Goal: Task Accomplishment & Management: Manage account settings

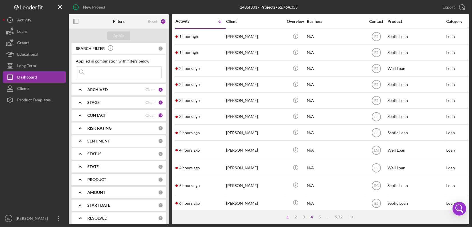
click at [310, 217] on div "4" at bounding box center [312, 217] width 8 height 5
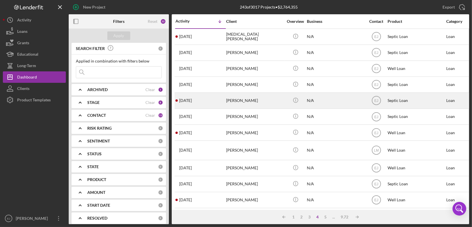
click at [240, 106] on div "[PERSON_NAME]" at bounding box center [254, 100] width 57 height 15
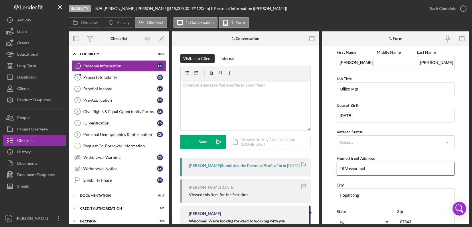
drag, startPoint x: 335, startPoint y: 166, endPoint x: 371, endPoint y: 167, distance: 35.2
click at [371, 167] on form "First Name [PERSON_NAME] Middle Name Last Name [PERSON_NAME] Job Title Office M…" at bounding box center [395, 135] width 147 height 179
drag, startPoint x: 341, startPoint y: 169, endPoint x: 375, endPoint y: 167, distance: 34.1
click at [375, 167] on input "19 Vassar trail" at bounding box center [395, 169] width 118 height 14
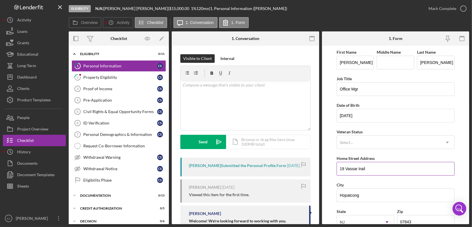
drag, startPoint x: 338, startPoint y: 167, endPoint x: 381, endPoint y: 170, distance: 43.0
click at [381, 170] on input "19 Vassar trail" at bounding box center [395, 169] width 118 height 14
click at [102, 75] on link "2 Property Eligibility C S" at bounding box center [118, 77] width 94 height 11
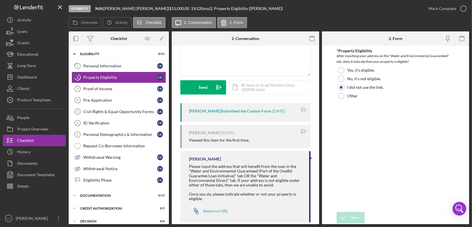
scroll to position [64, 0]
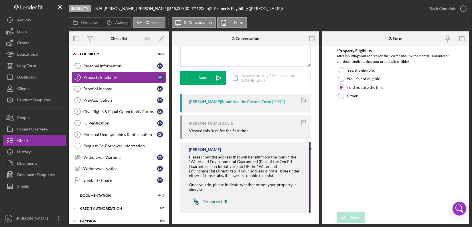
click at [219, 202] on div "Resource URL" at bounding box center [215, 202] width 25 height 5
click at [340, 80] on div at bounding box center [341, 79] width 6 height 6
click at [351, 219] on div "Save" at bounding box center [355, 217] width 8 height 11
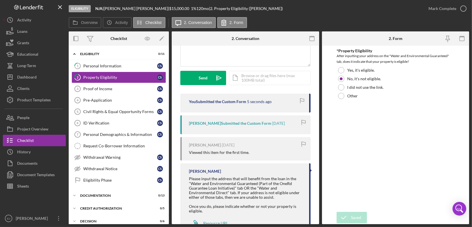
click at [261, 86] on div "Visible to Client Internal v Color teal Color pink Remove color Add row above A…" at bounding box center [245, 42] width 130 height 104
click at [261, 78] on div "Icon/Document Browse or drag files here (max 100MB total) Tap to choose files o…" at bounding box center [270, 78] width 82 height 14
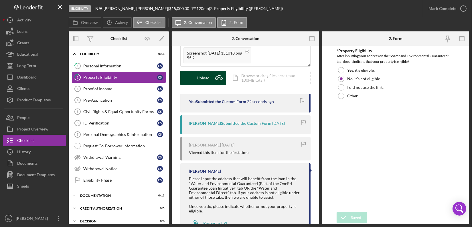
click at [216, 75] on icon "Icon/Upload" at bounding box center [219, 78] width 14 height 14
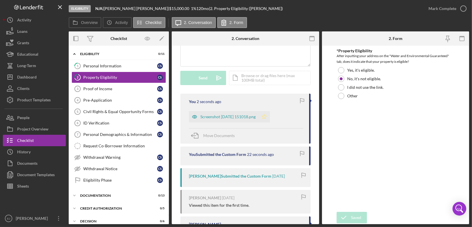
click at [270, 116] on icon "Icon/Star" at bounding box center [263, 116] width 11 height 11
click at [464, 7] on icon "button" at bounding box center [463, 8] width 14 height 14
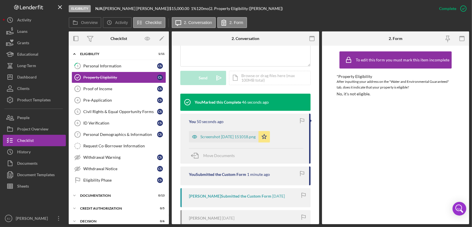
click at [319, 66] on div "Overview Internal Workflow Stage Eligibility Icon/Dropdown Arrow Archive (can u…" at bounding box center [269, 127] width 400 height 193
click at [319, 69] on div "Overview Internal Workflow Stage Eligibility Icon/Dropdown Arrow Archive (can u…" at bounding box center [269, 127] width 400 height 193
drag, startPoint x: 316, startPoint y: 68, endPoint x: 313, endPoint y: 57, distance: 11.2
click at [313, 57] on div "This item has been marked complete. In order for [PERSON_NAME] to upload docume…" at bounding box center [245, 108] width 147 height 423
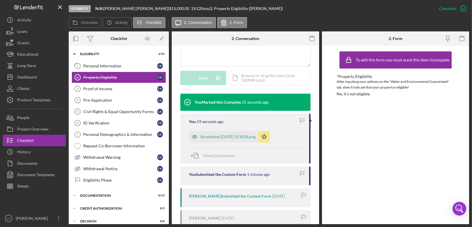
scroll to position [0, 0]
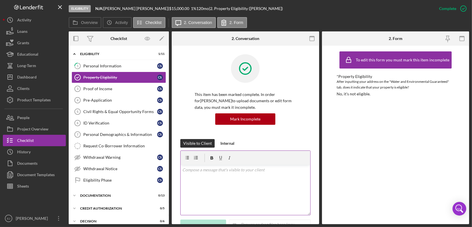
click at [237, 162] on div at bounding box center [245, 158] width 130 height 14
click at [236, 172] on p at bounding box center [245, 170] width 126 height 6
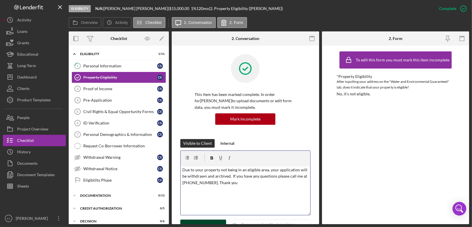
click at [182, 169] on p "Due to your property not being in an eligible area, your application will be wi…" at bounding box center [245, 176] width 126 height 19
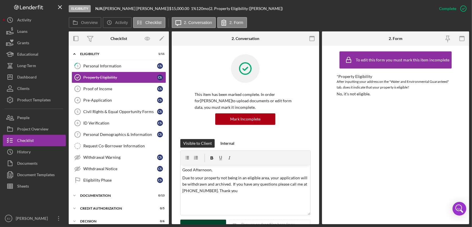
click at [212, 219] on form "v Color teal Color pink Remove color Add row above Add row below Add column bef…" at bounding box center [245, 193] width 130 height 84
click at [210, 221] on button "Send Icon/icon-invite-send" at bounding box center [203, 227] width 46 height 14
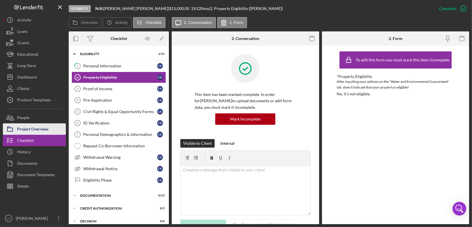
click at [34, 126] on div "Project Overview" at bounding box center [32, 130] width 31 height 13
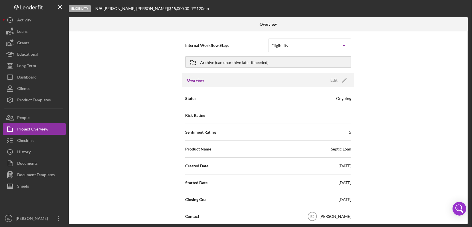
click at [464, 170] on div "Internal Workflow Stage Eligibility Icon/Dropdown Arrow Archive (can unarchive …" at bounding box center [268, 127] width 399 height 193
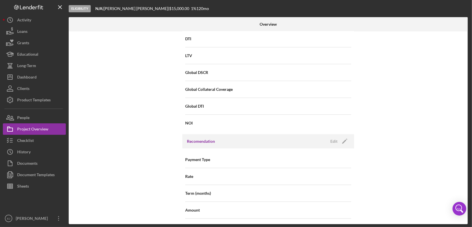
scroll to position [458, 0]
click at [465, 195] on div "Internal Workflow Stage Eligibility Icon/Dropdown Arrow Archive (can unarchive …" at bounding box center [268, 127] width 399 height 193
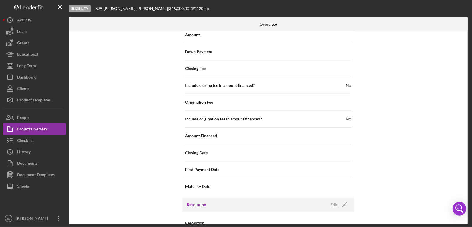
scroll to position [655, 0]
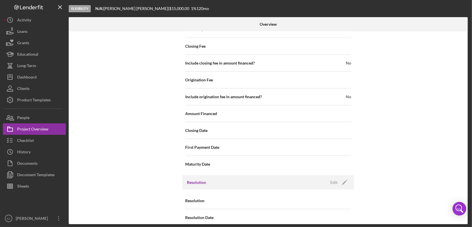
click at [216, 178] on div "Resolution Edit Icon/Edit" at bounding box center [268, 183] width 172 height 14
click at [334, 178] on div "Edit" at bounding box center [333, 182] width 7 height 9
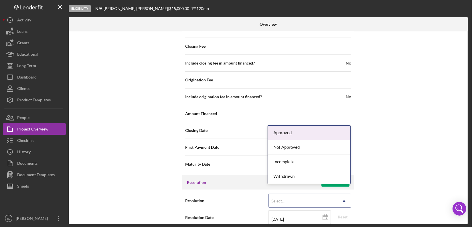
click at [345, 194] on icon "Icon/Dropdown Arrow" at bounding box center [344, 201] width 14 height 14
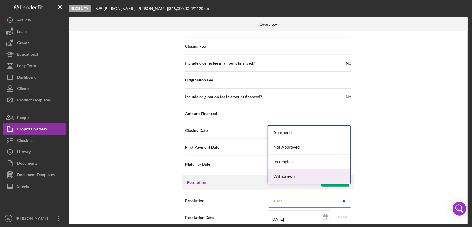
click at [338, 180] on div "Withdrawn" at bounding box center [309, 177] width 82 height 15
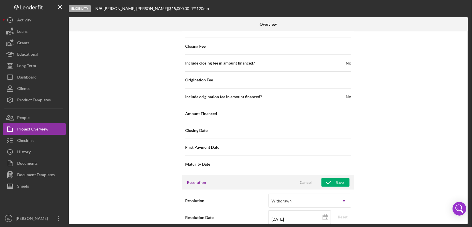
click at [465, 220] on div "Internal Workflow Stage Eligibility Icon/Dropdown Arrow Archive (can unarchive …" at bounding box center [268, 127] width 399 height 193
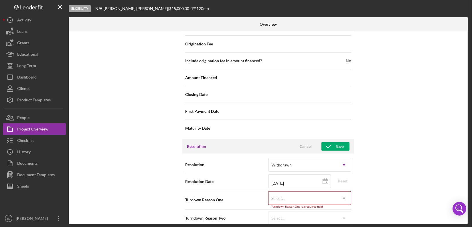
click at [341, 192] on icon "Icon/Dropdown Arrow" at bounding box center [344, 199] width 14 height 14
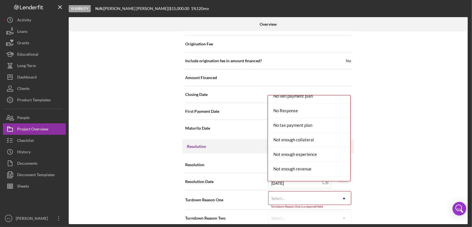
scroll to position [465, 0]
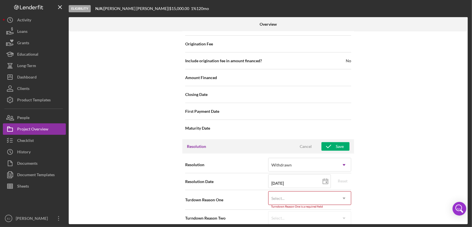
click at [351, 100] on div "Payment Type Rate Term (months) Amount Down Payment Closing Fee Include closing…" at bounding box center [268, 27] width 172 height 225
click at [344, 192] on icon "Icon/Dropdown Arrow" at bounding box center [344, 199] width 14 height 14
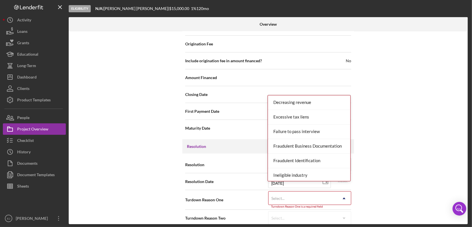
scroll to position [149, 0]
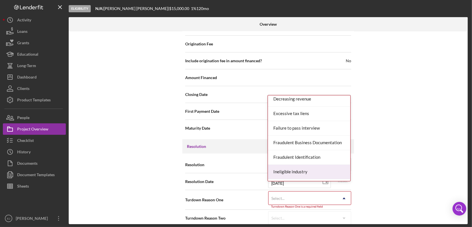
click at [333, 165] on div "Ineligible industry" at bounding box center [309, 172] width 82 height 15
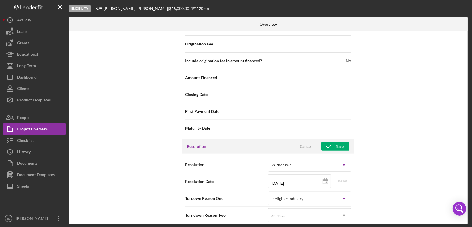
scroll to position [689, 0]
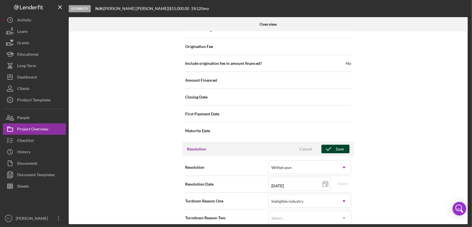
click at [342, 145] on div "Save" at bounding box center [339, 149] width 8 height 9
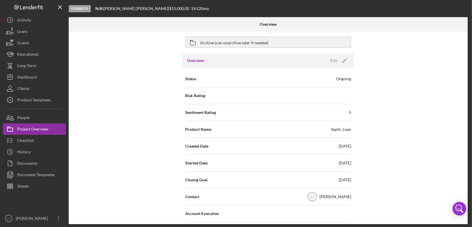
scroll to position [0, 0]
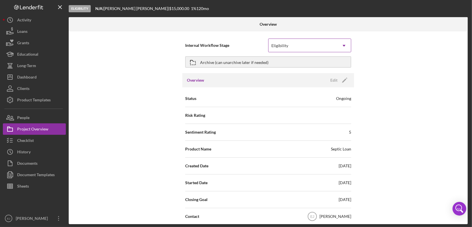
click at [342, 45] on icon "Icon/Dropdown Arrow" at bounding box center [344, 46] width 14 height 14
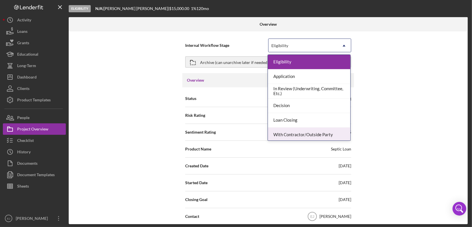
scroll to position [45, 0]
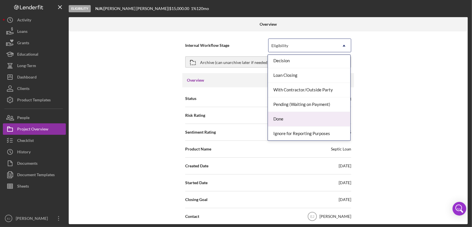
click at [325, 120] on div "Done" at bounding box center [309, 119] width 82 height 15
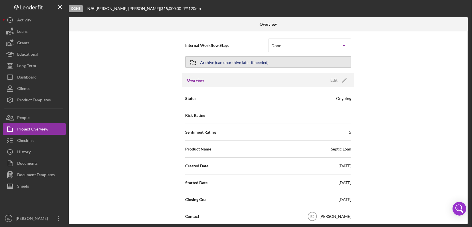
click at [193, 64] on icon "button" at bounding box center [193, 62] width 14 height 14
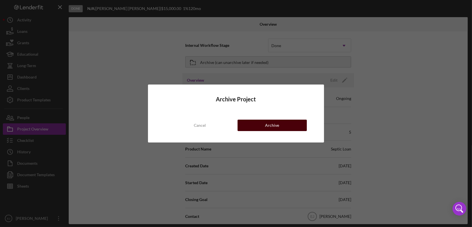
click at [251, 127] on button "Archive" at bounding box center [271, 125] width 69 height 11
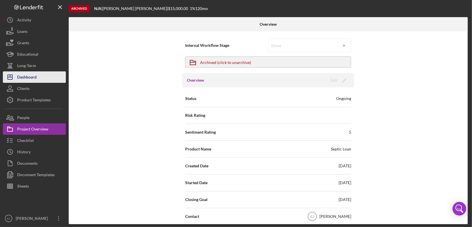
click at [18, 81] on div "Dashboard" at bounding box center [26, 77] width 19 height 13
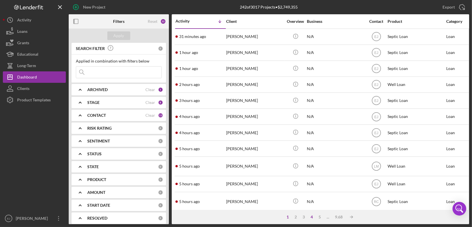
click at [313, 216] on div "4" at bounding box center [312, 217] width 8 height 5
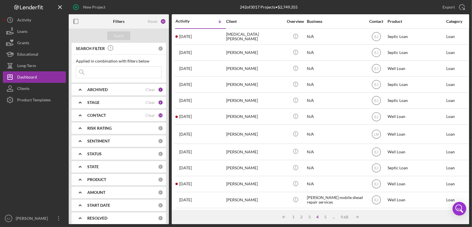
scroll to position [167, 0]
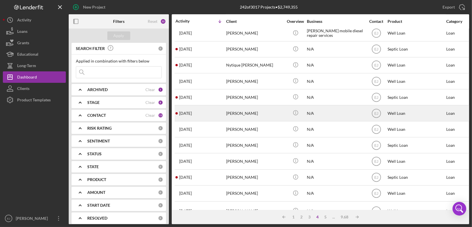
click at [273, 115] on div "[PERSON_NAME]" at bounding box center [254, 113] width 57 height 15
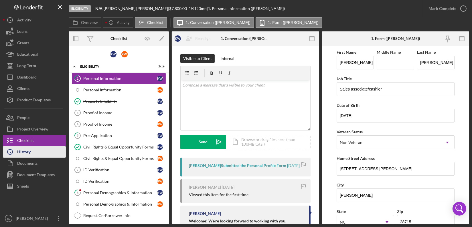
click at [37, 154] on button "Icon/History History" at bounding box center [34, 151] width 63 height 11
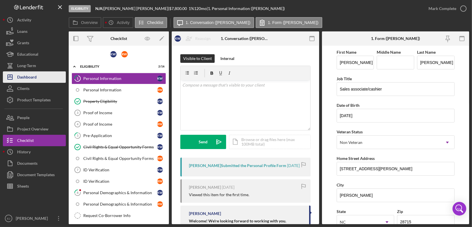
click at [53, 77] on button "Icon/Dashboard Dashboard" at bounding box center [34, 76] width 63 height 11
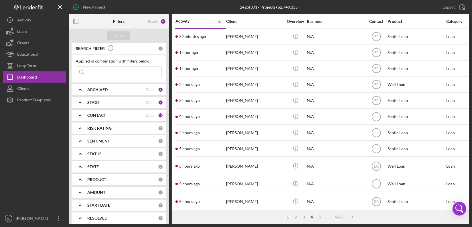
click at [311, 216] on div "4" at bounding box center [312, 217] width 8 height 5
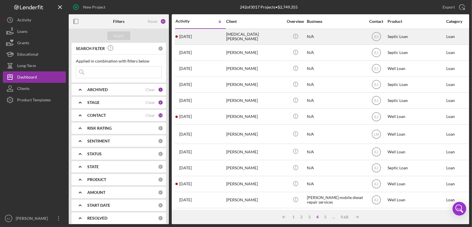
click at [317, 35] on div "N/A" at bounding box center [335, 36] width 57 height 15
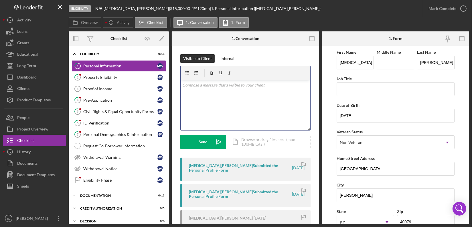
click at [187, 87] on p at bounding box center [245, 85] width 126 height 6
paste div
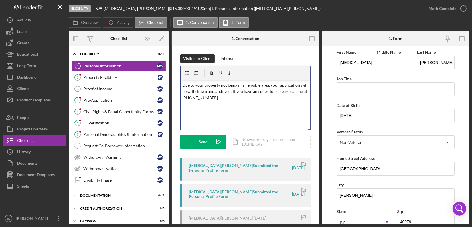
click at [182, 85] on p "Due to your property not being in an eligible area, your application will be wi…" at bounding box center [245, 91] width 126 height 19
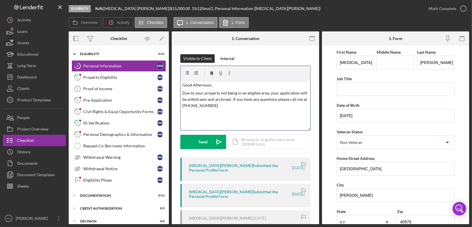
click at [260, 95] on p "Due to your property not being in an eligible area, your application will be wi…" at bounding box center [245, 99] width 126 height 19
click at [233, 106] on p "Due to your property not being in our service area, your application will be wi…" at bounding box center [245, 99] width 126 height 19
click at [242, 106] on p "Due to your property not being in our service area, your application will be wi…" at bounding box center [245, 99] width 126 height 19
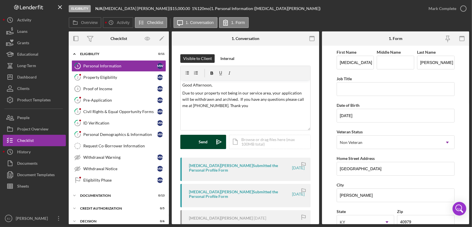
click at [206, 143] on div "Send" at bounding box center [203, 142] width 9 height 14
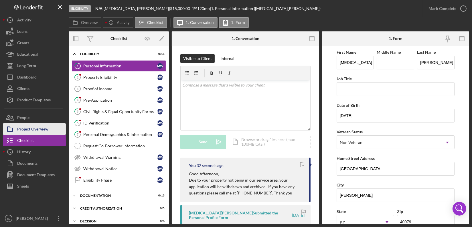
click at [54, 133] on button "Project Overview" at bounding box center [34, 129] width 63 height 11
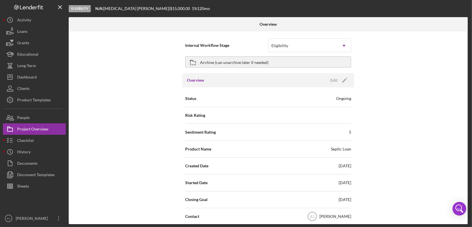
click at [468, 187] on div "Overview Internal Workflow Stage Eligibility Icon/Dropdown Arrow Archive (can u…" at bounding box center [269, 120] width 400 height 207
click at [468, 186] on div "Overview Internal Workflow Stage Eligibility Icon/Dropdown Arrow Archive (can u…" at bounding box center [269, 120] width 400 height 207
click at [465, 183] on div "Internal Workflow Stage Eligibility Icon/Dropdown Arrow Archive (can unarchive …" at bounding box center [268, 127] width 399 height 193
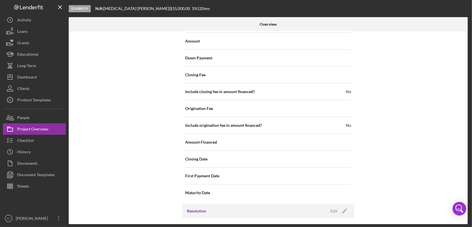
scroll to position [655, 0]
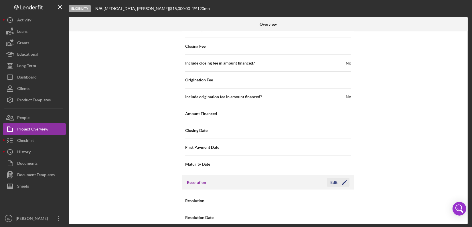
click at [337, 176] on icon "Icon/Edit" at bounding box center [344, 183] width 14 height 14
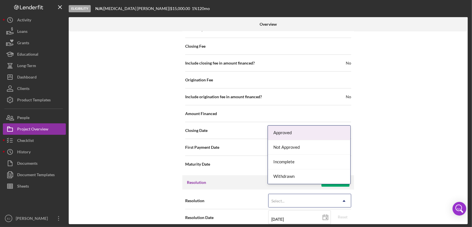
click at [347, 194] on icon "Icon/Dropdown Arrow" at bounding box center [344, 201] width 14 height 14
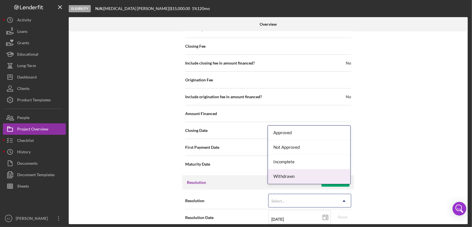
click at [339, 174] on div "Withdrawn" at bounding box center [309, 177] width 82 height 15
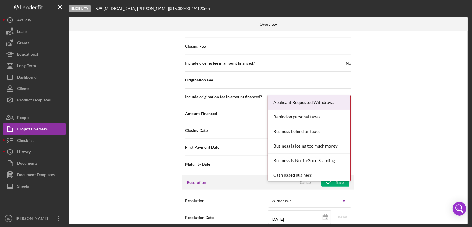
scroll to position [692, 0]
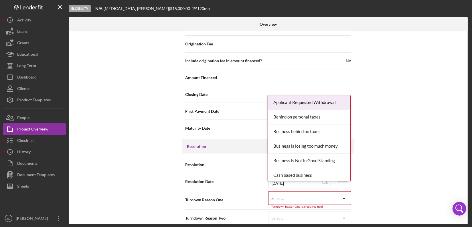
click at [347, 222] on div "Internal Workflow Stage Eligibility Icon/Dropdown Arrow Archive (can unarchive …" at bounding box center [268, 127] width 399 height 193
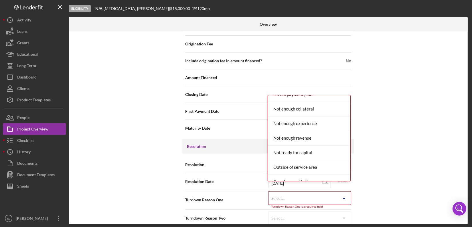
scroll to position [516, 0]
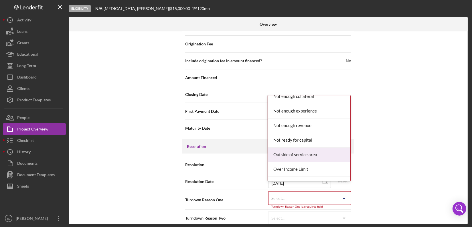
click at [318, 152] on div "Outside of service area" at bounding box center [309, 155] width 82 height 15
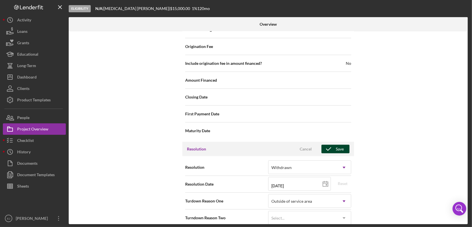
click at [334, 142] on icon "button" at bounding box center [328, 149] width 14 height 14
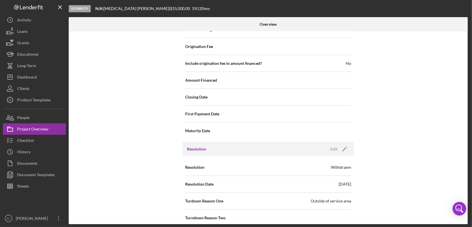
click at [468, 35] on div "Overview Internal Workflow Stage Eligibility Icon/Dropdown Arrow Archive (can u…" at bounding box center [269, 120] width 400 height 207
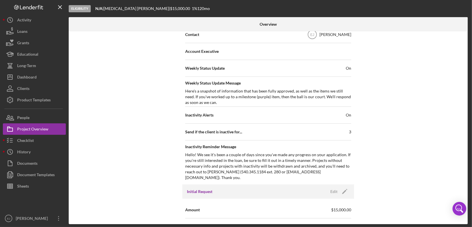
scroll to position [13, 0]
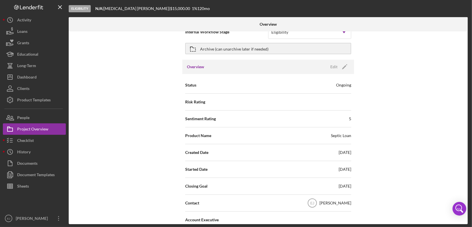
click at [465, 27] on div at bounding box center [400, 24] width 133 height 14
click at [466, 26] on div at bounding box center [400, 24] width 133 height 14
click at [466, 29] on div at bounding box center [400, 24] width 133 height 14
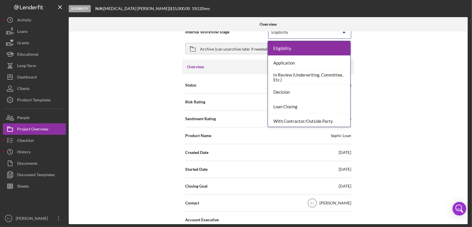
click at [341, 31] on icon "Icon/Dropdown Arrow" at bounding box center [344, 32] width 14 height 14
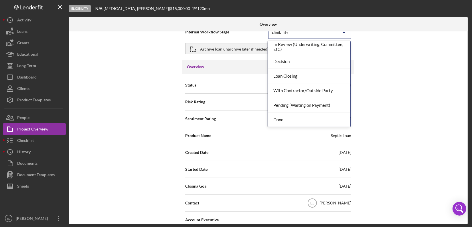
scroll to position [45, 0]
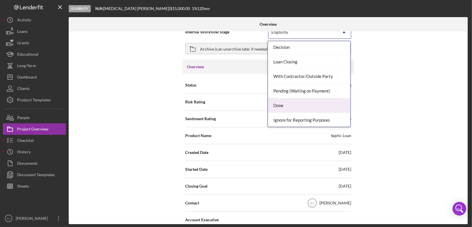
click at [323, 102] on div "Done" at bounding box center [309, 105] width 82 height 15
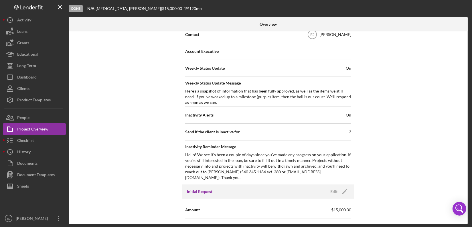
scroll to position [13, 0]
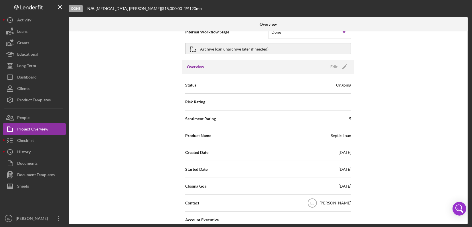
click at [466, 27] on div at bounding box center [400, 24] width 133 height 14
click at [466, 20] on div at bounding box center [400, 24] width 133 height 14
click at [190, 46] on icon "button" at bounding box center [193, 49] width 14 height 14
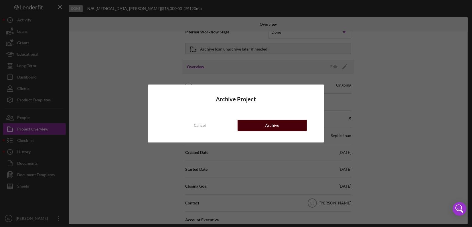
click at [248, 127] on button "Archive" at bounding box center [271, 125] width 69 height 11
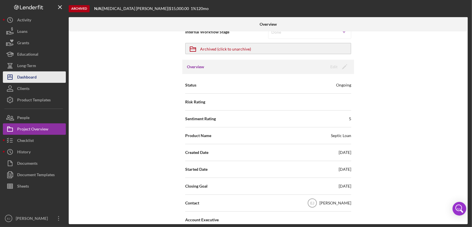
click at [40, 79] on button "Icon/Dashboard Dashboard" at bounding box center [34, 76] width 63 height 11
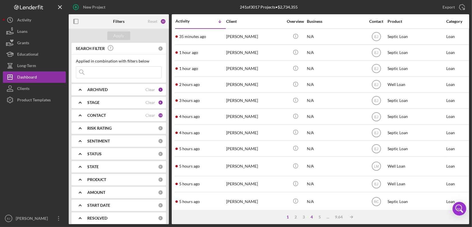
click at [310, 218] on div "4" at bounding box center [312, 217] width 8 height 5
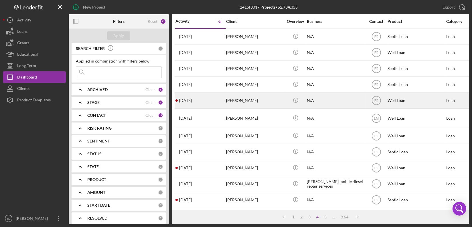
click at [248, 104] on div "[PERSON_NAME]" at bounding box center [254, 100] width 57 height 15
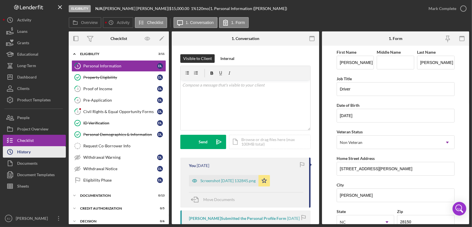
click at [34, 153] on button "Icon/History History" at bounding box center [34, 151] width 63 height 11
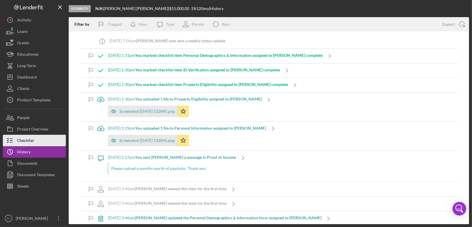
click at [24, 142] on div "Checklist" at bounding box center [25, 141] width 17 height 13
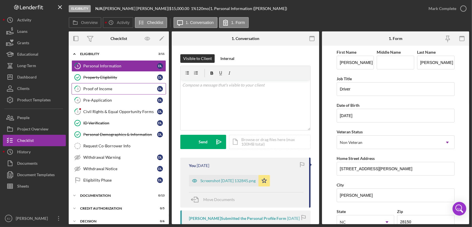
click at [102, 90] on div "Proof of Income" at bounding box center [120, 89] width 74 height 5
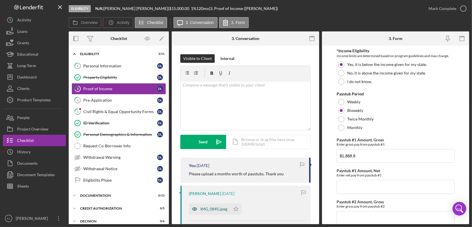
click at [205, 212] on div "IMG_0845.jpeg" at bounding box center [209, 209] width 41 height 11
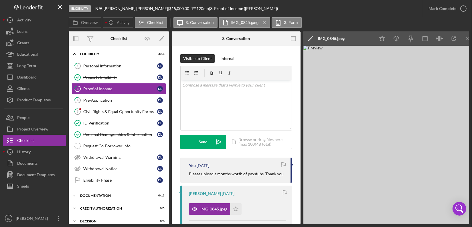
click at [299, 144] on div "Visible to Client Internal v Color teal Color pink Remove color Add row above A…" at bounding box center [236, 230] width 129 height 369
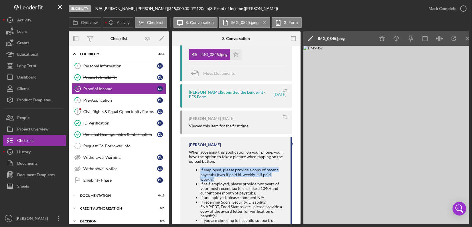
drag, startPoint x: 196, startPoint y: 168, endPoint x: 224, endPoint y: 178, distance: 29.0
click at [224, 178] on li "If employed, please provide a copy of recent paystubs (two if paid bi-weekly, 4…" at bounding box center [242, 175] width 84 height 14
copy li "If employed, please provide a copy of recent paystubs (two if paid bi-weekly, 4…"
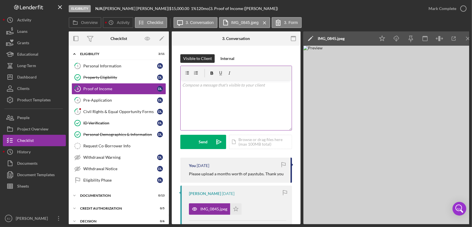
click at [208, 89] on div "v Color teal Color pink Remove color Add row above Add row below Add column bef…" at bounding box center [235, 105] width 111 height 50
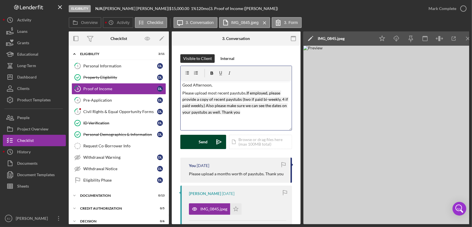
click at [206, 140] on div "Send" at bounding box center [203, 142] width 9 height 14
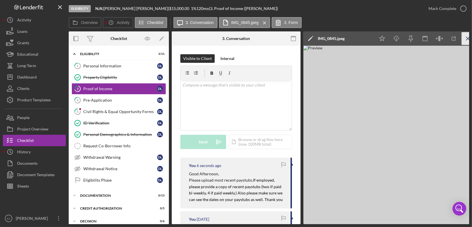
click at [468, 40] on icon "Icon/Menu Close" at bounding box center [467, 38] width 13 height 13
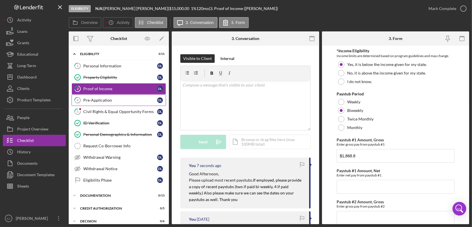
click at [128, 103] on link "4 Pre-Application D L" at bounding box center [118, 100] width 94 height 11
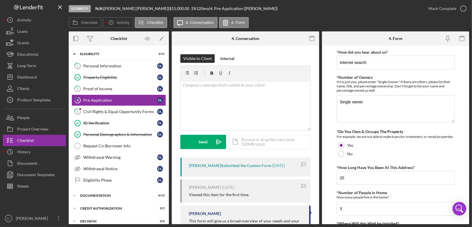
click at [469, 141] on div "Eligibility N/A | [PERSON_NAME] | $15,000.00 1 % 120 mo | 4. Pre-Application ([…" at bounding box center [236, 113] width 472 height 227
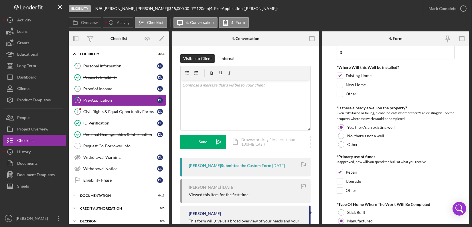
click at [468, 205] on form "*How did you hear about us? Internet search *Number of Owners If it is just you…" at bounding box center [395, 135] width 147 height 179
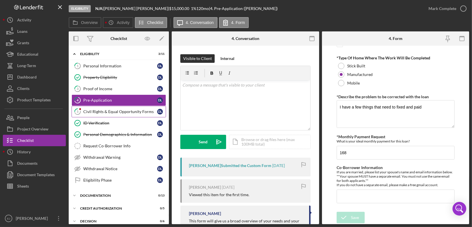
click at [132, 108] on link "5 Civil Rights & Equal Opportunity Forms D L" at bounding box center [118, 111] width 94 height 11
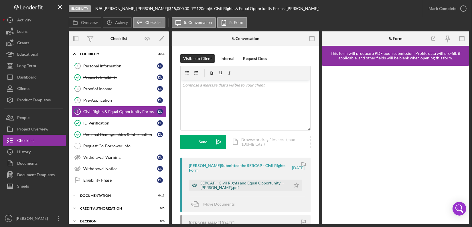
click at [275, 185] on div "SERCAP - Civil Rights and Equal Opportunity -- [PERSON_NAME].pdf" at bounding box center [243, 185] width 87 height 9
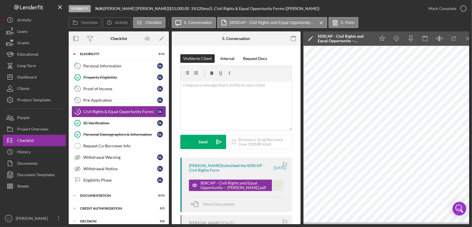
click at [278, 187] on icon "Icon/Star" at bounding box center [277, 185] width 11 height 11
click at [464, 39] on icon "Icon/Menu Close" at bounding box center [467, 38] width 13 height 13
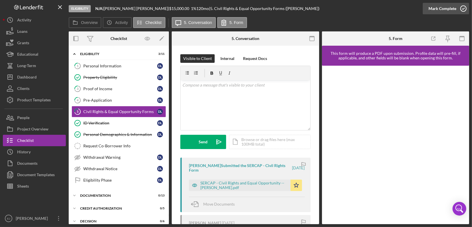
click at [462, 7] on icon "button" at bounding box center [463, 8] width 14 height 14
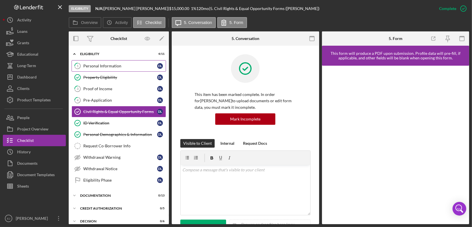
click at [130, 64] on div "Personal Information" at bounding box center [120, 66] width 74 height 5
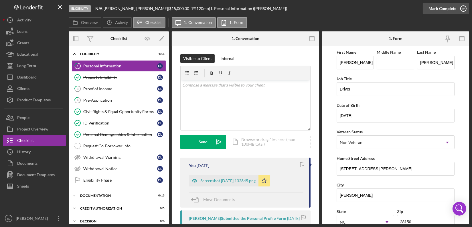
click at [463, 5] on icon "button" at bounding box center [463, 8] width 14 height 14
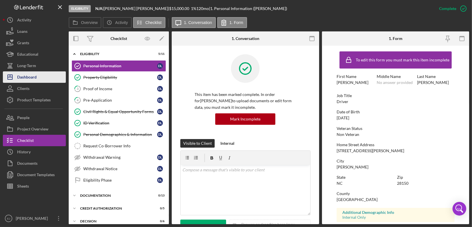
click at [37, 80] on button "Icon/Dashboard Dashboard" at bounding box center [34, 76] width 63 height 11
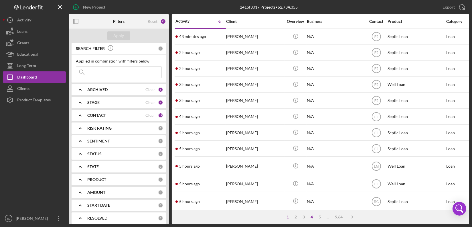
click at [311, 216] on div "4" at bounding box center [312, 217] width 8 height 5
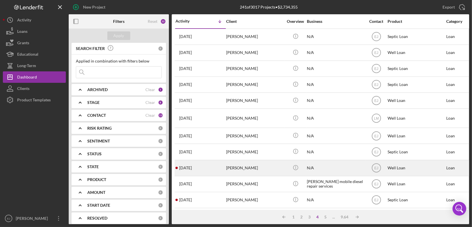
click at [263, 162] on div "[PERSON_NAME]" at bounding box center [254, 168] width 57 height 15
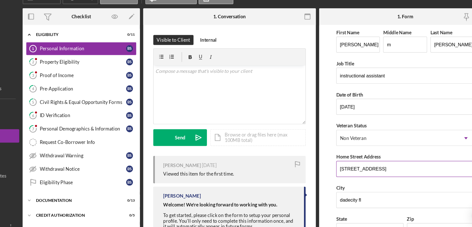
click at [336, 167] on input "[STREET_ADDRESS]" at bounding box center [395, 169] width 118 height 14
drag, startPoint x: 338, startPoint y: 170, endPoint x: 373, endPoint y: 169, distance: 35.5
click at [373, 169] on input "[STREET_ADDRESS]" at bounding box center [395, 169] width 118 height 14
click at [453, 204] on body "Eligibility N/A | [PERSON_NAME] | $12,000.00 1 % 120 mo | 1. Personal Informati…" at bounding box center [236, 113] width 472 height 227
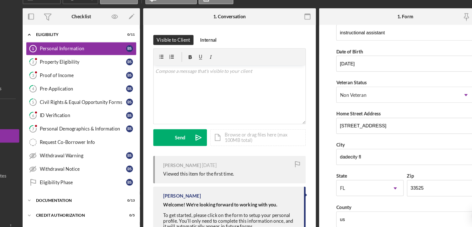
scroll to position [38, 0]
click at [112, 79] on div "Property Eligibility" at bounding box center [120, 77] width 74 height 5
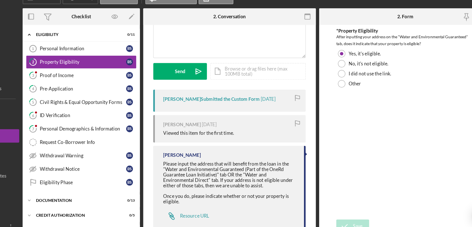
scroll to position [64, 0]
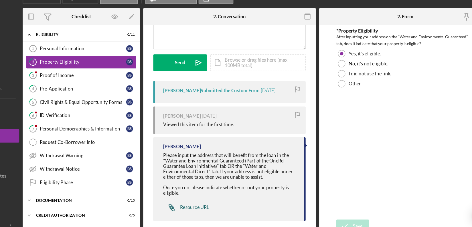
click at [224, 200] on div "Resource URL" at bounding box center [215, 202] width 25 height 5
click at [116, 57] on div "Icon/Expander Eligibility 0 / 11" at bounding box center [119, 54] width 100 height 12
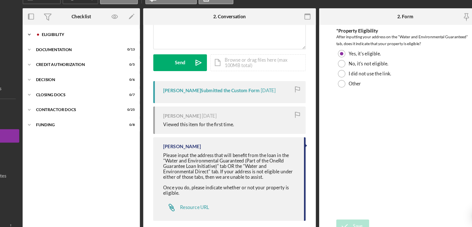
click at [73, 55] on icon "Icon/Expander" at bounding box center [74, 53] width 11 height 11
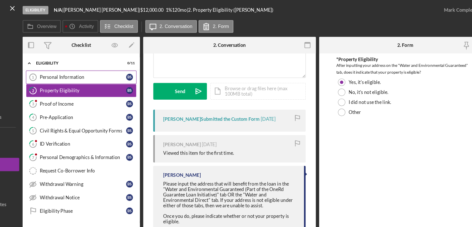
click at [97, 67] on div "Personal Information" at bounding box center [120, 66] width 74 height 5
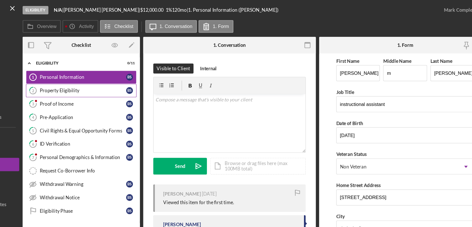
click at [118, 79] on div "Property Eligibility" at bounding box center [120, 77] width 74 height 5
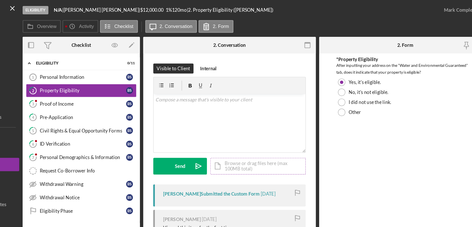
click at [291, 142] on div "Icon/Document Browse or drag files here (max 100MB total) Tap to choose files o…" at bounding box center [270, 142] width 82 height 14
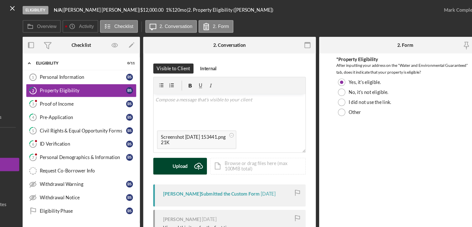
click at [202, 139] on div "Upload" at bounding box center [203, 142] width 13 height 14
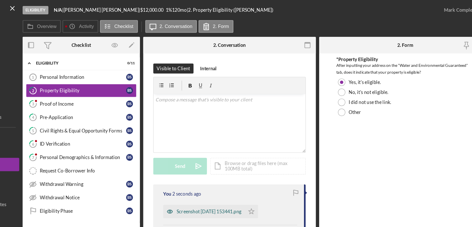
click at [237, 181] on div "Screenshot [DATE] 153441.png" at bounding box center [227, 181] width 55 height 5
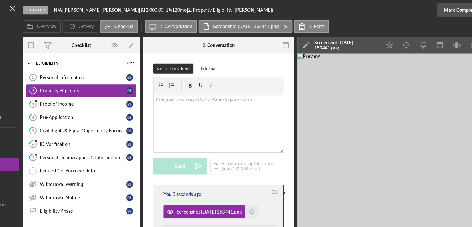
click at [445, 10] on div "Mark Complete" at bounding box center [442, 8] width 28 height 11
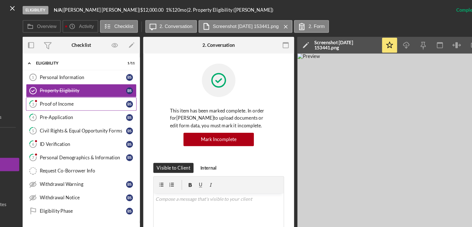
click at [116, 87] on div "Proof of Income" at bounding box center [120, 89] width 74 height 5
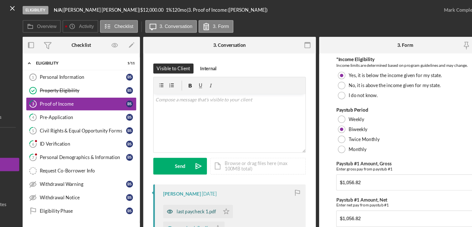
click at [218, 180] on div "last paycheck 1.pdf" at bounding box center [217, 181] width 34 height 5
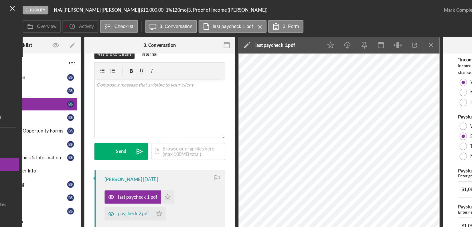
scroll to position [25, 0]
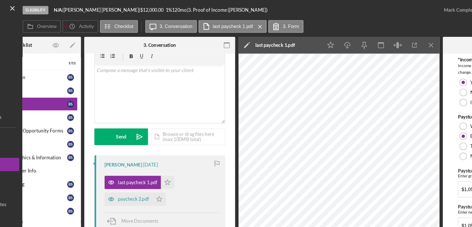
click at [60, 193] on div at bounding box center [34, 202] width 63 height 21
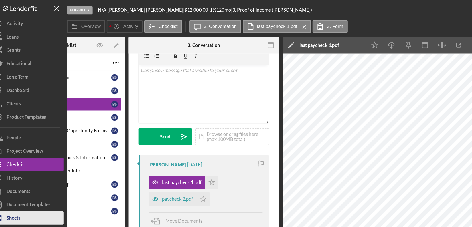
click at [32, 184] on button "Sheets" at bounding box center [34, 186] width 63 height 11
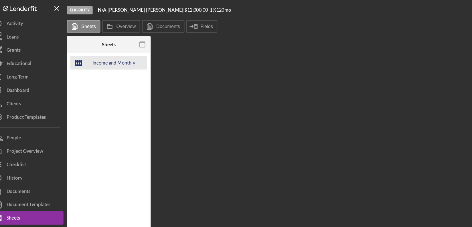
click at [120, 52] on div "Income and Monthly Debt Calc" at bounding box center [109, 53] width 46 height 11
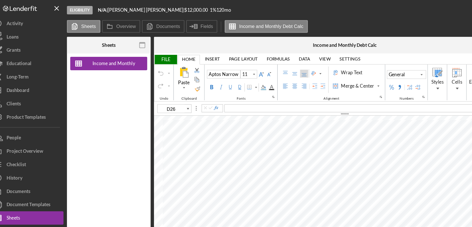
type input "D27"
click at [103, 190] on div "Income and Monthly Debt Calc" at bounding box center [104, 135] width 71 height 179
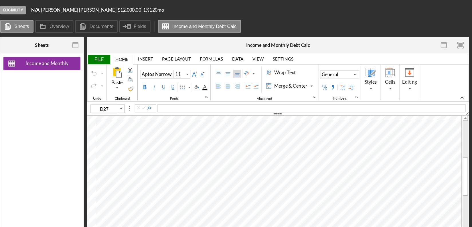
click at [466, 184] on div at bounding box center [466, 154] width 4 height 103
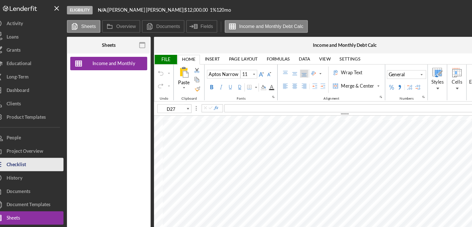
click at [45, 143] on button "Checklist" at bounding box center [34, 140] width 63 height 11
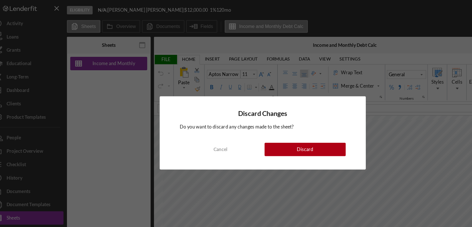
click at [273, 134] on div "Discard Changes Do you want to discard any changes made to the sheet? Cancel Di…" at bounding box center [236, 113] width 176 height 63
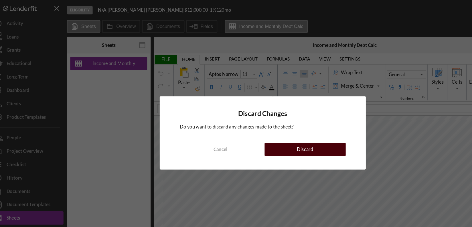
click at [271, 130] on div "Discard" at bounding box center [272, 127] width 14 height 11
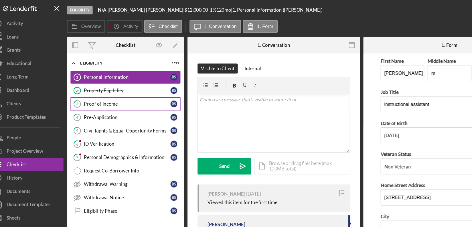
click at [133, 88] on div "Proof of Income" at bounding box center [120, 89] width 74 height 5
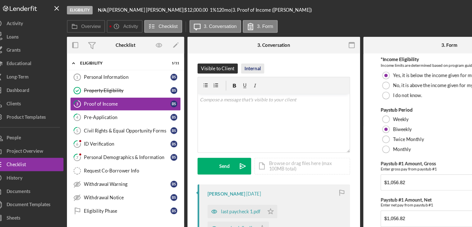
click at [225, 61] on div "Internal" at bounding box center [227, 58] width 14 height 9
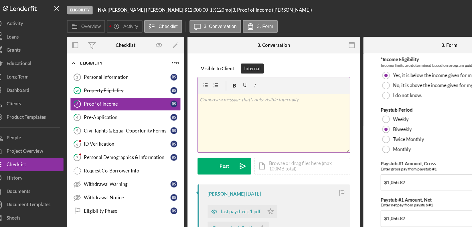
click at [204, 86] on p at bounding box center [245, 85] width 126 height 6
click at [241, 181] on icon "Icon/Star" at bounding box center [242, 180] width 11 height 11
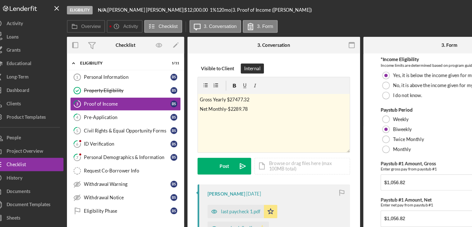
click at [235, 194] on icon "Icon/Star" at bounding box center [235, 195] width 11 height 11
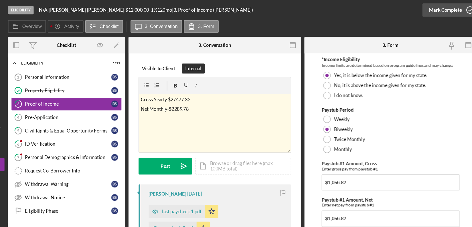
click at [462, 8] on icon "button" at bounding box center [463, 8] width 14 height 14
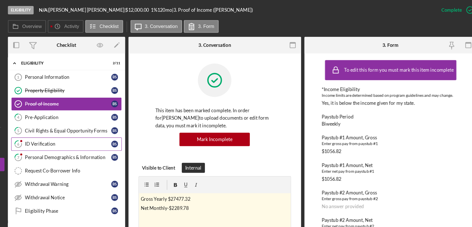
click at [108, 120] on link "6 ID Verification b s" at bounding box center [118, 123] width 94 height 11
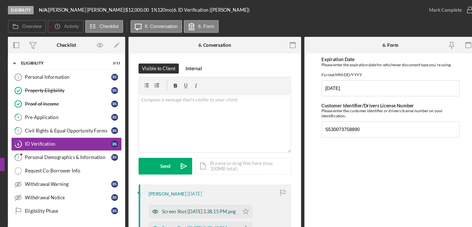
click at [222, 181] on div "Screen Shot [DATE] 3.38.15 PM.png" at bounding box center [231, 181] width 63 height 5
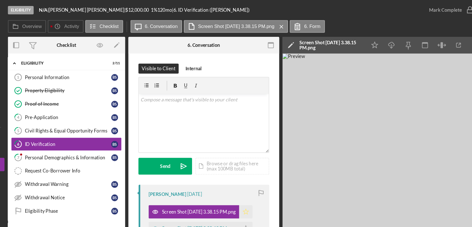
click at [274, 180] on icon "Icon/Star" at bounding box center [271, 180] width 11 height 11
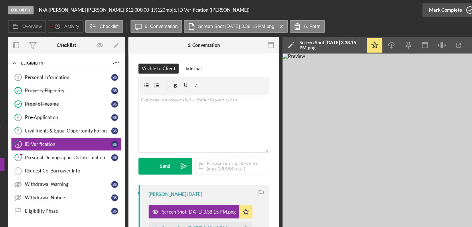
click at [459, 13] on icon "button" at bounding box center [463, 8] width 14 height 14
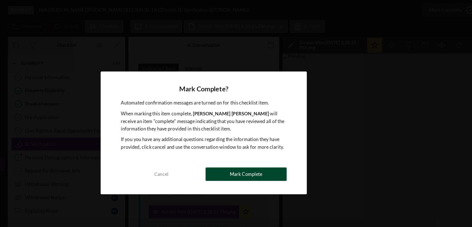
click at [279, 151] on div "Mark Complete" at bounding box center [272, 148] width 28 height 11
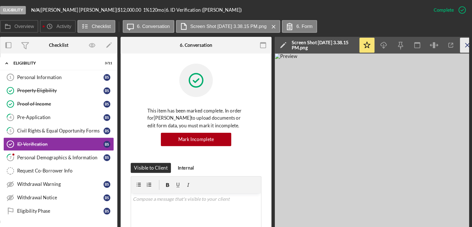
click at [466, 39] on icon "Icon/Menu Close" at bounding box center [467, 38] width 13 height 13
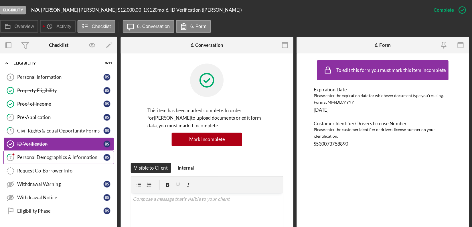
click at [126, 131] on link "7 Personal Demographics & Information b s" at bounding box center [118, 134] width 94 height 11
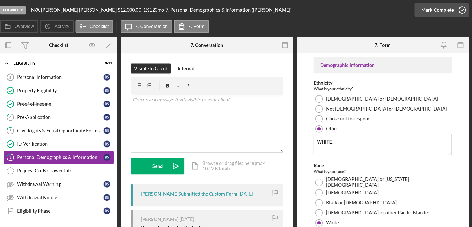
click at [463, 11] on circle "button" at bounding box center [463, 9] width 6 height 6
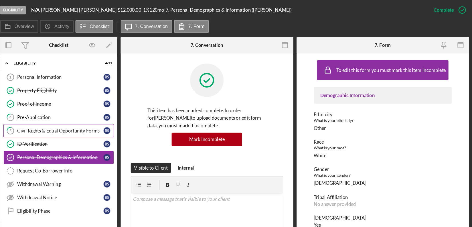
click at [112, 110] on div "Civil Rights & Equal Opportunity Forms" at bounding box center [120, 112] width 74 height 5
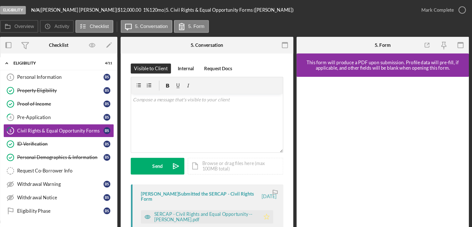
click at [296, 186] on polygon "button" at bounding box center [295, 185] width 5 height 5
click at [462, 7] on icon "button" at bounding box center [463, 8] width 14 height 14
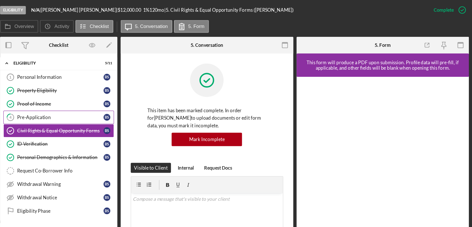
click at [104, 99] on div "Pre-Application" at bounding box center [120, 100] width 74 height 5
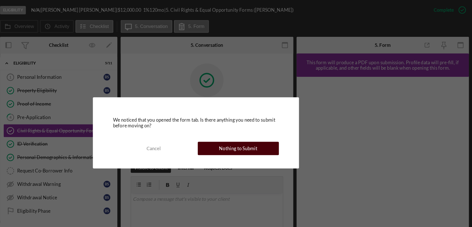
click at [273, 129] on div "Nothing to Submit" at bounding box center [272, 126] width 33 height 11
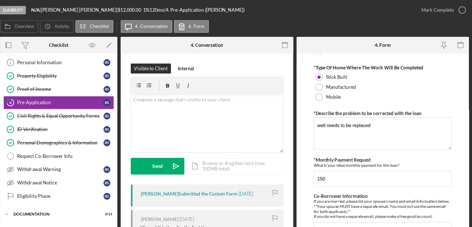
scroll to position [25, 0]
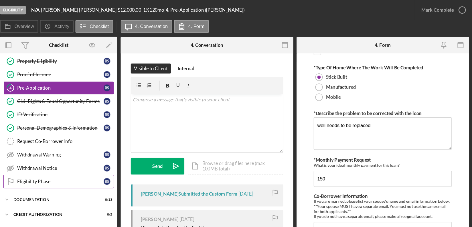
click at [129, 154] on div "Eligibility Phase" at bounding box center [120, 155] width 74 height 5
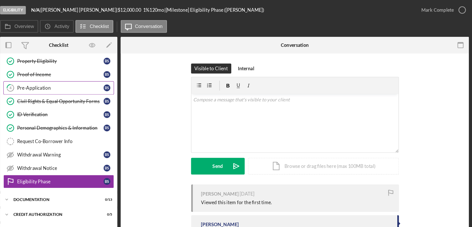
click at [107, 74] on div "Pre-Application" at bounding box center [120, 75] width 74 height 5
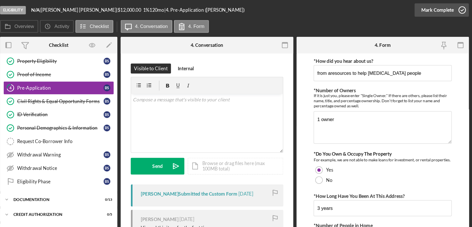
click at [464, 8] on icon "button" at bounding box center [463, 8] width 14 height 14
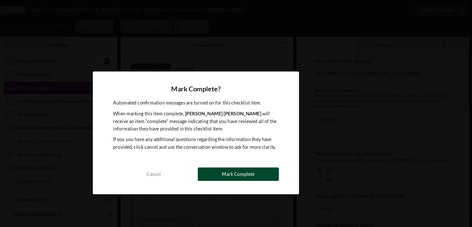
click at [277, 149] on div "Mark Complete" at bounding box center [272, 148] width 28 height 11
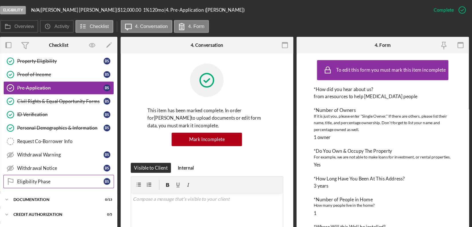
click at [136, 153] on div "Eligibility Phase" at bounding box center [120, 155] width 74 height 5
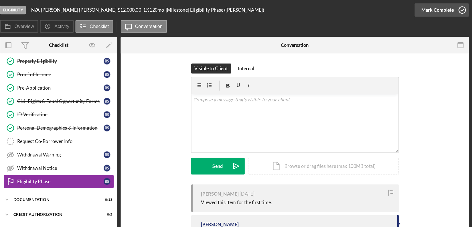
click at [464, 6] on icon "button" at bounding box center [463, 8] width 14 height 14
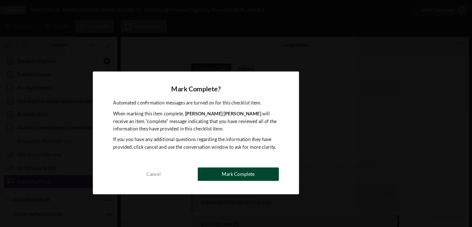
click at [276, 153] on div "Mark Complete" at bounding box center [272, 148] width 28 height 11
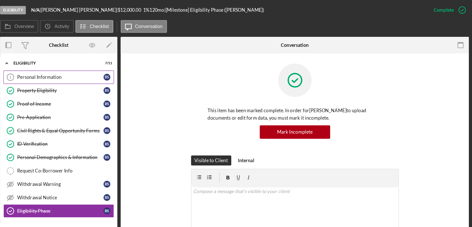
click at [115, 65] on div "Personal Information" at bounding box center [120, 66] width 74 height 5
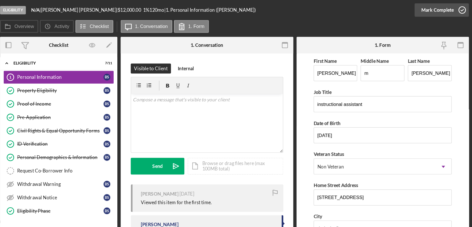
click at [465, 11] on icon "button" at bounding box center [463, 8] width 14 height 14
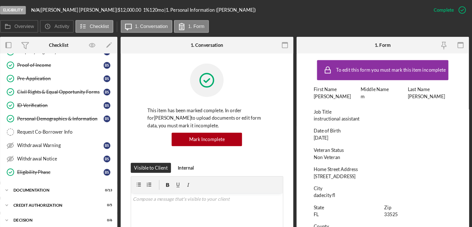
scroll to position [43, 0]
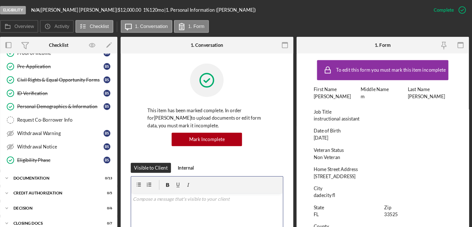
click at [233, 179] on div "v Color teal Color pink Remove color Add row above Add row below Add column bef…" at bounding box center [245, 190] width 130 height 50
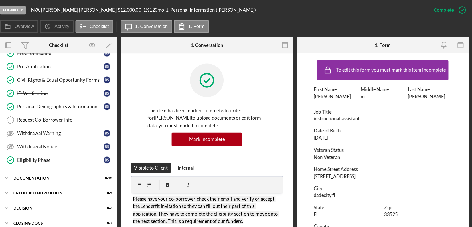
click at [182, 168] on mark "Please have your co-borrower check their email and verify or accept the Lenderf…" at bounding box center [244, 180] width 124 height 24
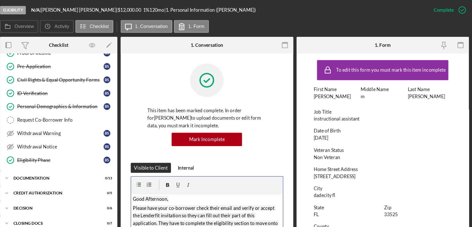
click at [319, 191] on div "Overview Internal Workflow Stage Eligibility Icon/Dropdown Arrow Archive (can u…" at bounding box center [269, 127] width 400 height 193
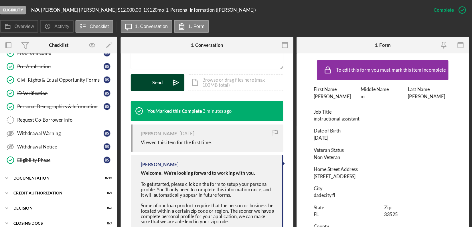
click at [208, 68] on button "Send Icon/icon-invite-send" at bounding box center [203, 70] width 46 height 14
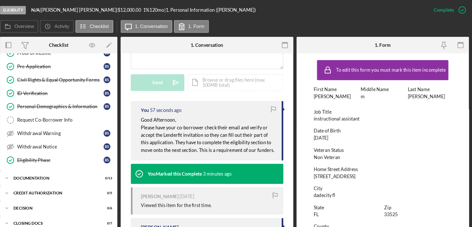
scroll to position [0, 0]
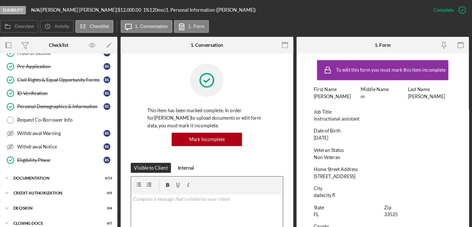
click at [220, 172] on p at bounding box center [245, 170] width 126 height 6
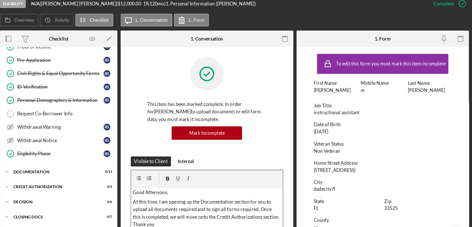
scroll to position [156, 0]
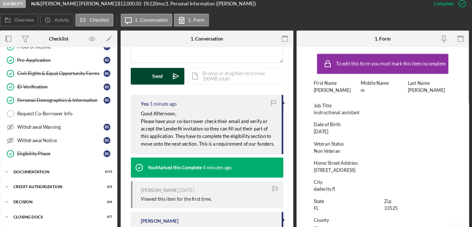
click at [202, 75] on div "Send" at bounding box center [203, 70] width 9 height 14
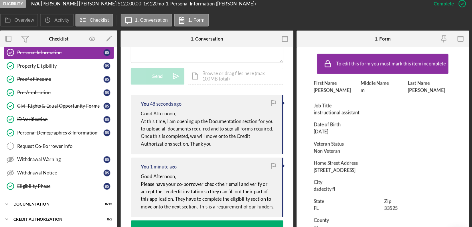
scroll to position [0, 0]
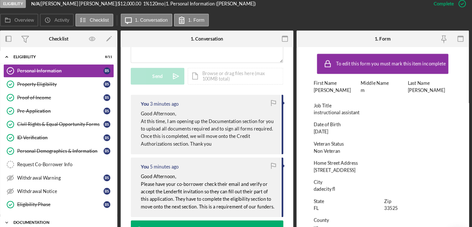
click at [80, 192] on icon "Icon/Expander" at bounding box center [74, 195] width 11 height 11
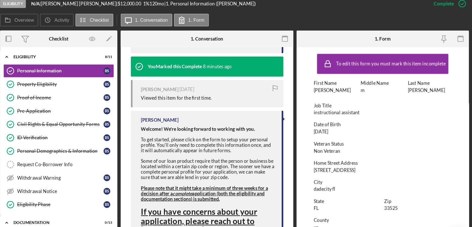
click at [169, 176] on div "Overview Internal Workflow Stage Eligibility Icon/Dropdown Arrow Archive (can u…" at bounding box center [269, 127] width 400 height 193
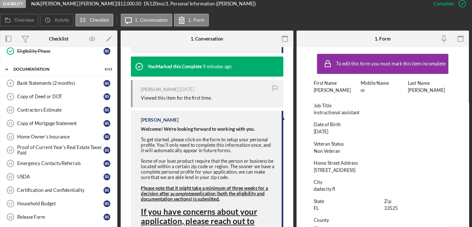
scroll to position [119, 0]
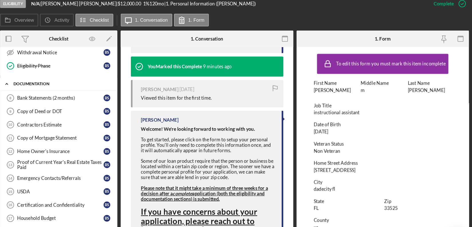
click at [94, 76] on div "Documentation" at bounding box center [121, 77] width 82 height 3
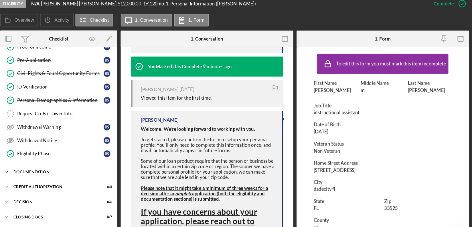
click at [75, 152] on icon "Icon/Expander" at bounding box center [74, 152] width 11 height 11
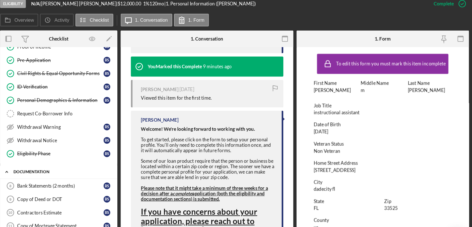
scroll to position [119, 0]
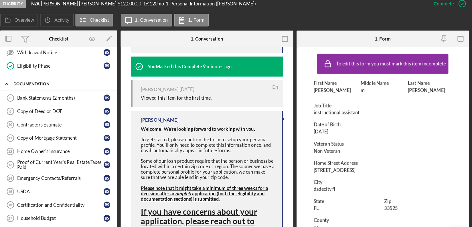
click at [114, 81] on div "Icon/Expander Documentation 0 / 13" at bounding box center [119, 77] width 100 height 12
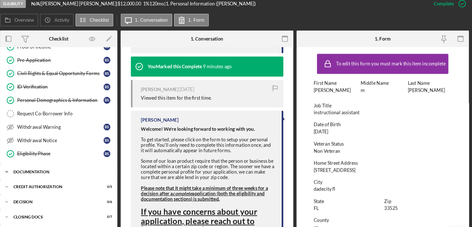
click at [76, 150] on icon "Icon/Expander" at bounding box center [74, 152] width 11 height 11
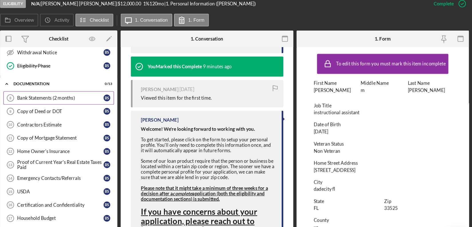
click at [108, 84] on link "Bank Statements (2 months) 8 Bank Statements (2 months) b s" at bounding box center [118, 89] width 94 height 11
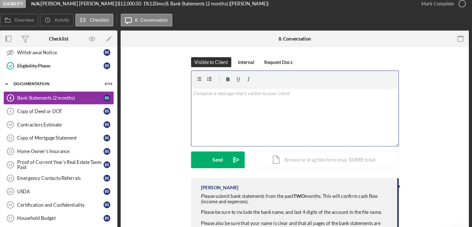
click at [240, 93] on div "v Color teal Color pink Remove color Add row above Add row below Add column bef…" at bounding box center [320, 105] width 177 height 50
click at [233, 93] on div "v Color teal Color pink Remove color Add row above Add row below Add column bef…" at bounding box center [320, 105] width 177 height 50
click at [233, 102] on div "v Color teal Color pink Remove color Add row above Add row below Add column bef…" at bounding box center [320, 105] width 177 height 50
click at [289, 92] on p "At this time please complete" at bounding box center [320, 93] width 174 height 6
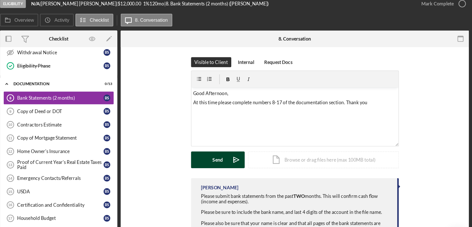
click at [258, 139] on div "Send" at bounding box center [254, 142] width 9 height 14
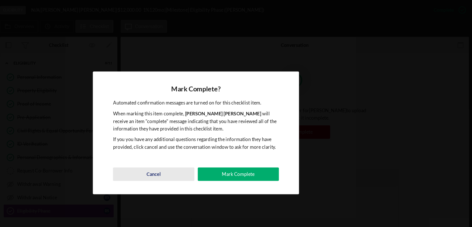
click at [212, 150] on button "Cancel" at bounding box center [199, 148] width 69 height 11
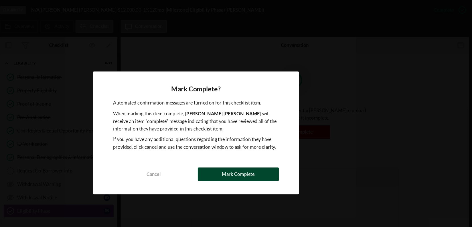
click at [270, 149] on div "Mark Complete" at bounding box center [272, 148] width 28 height 11
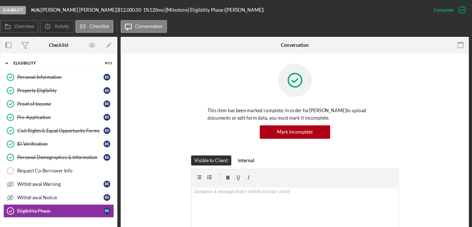
scroll to position [138, 0]
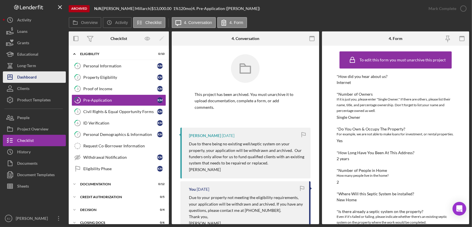
click at [36, 77] on div "Dashboard" at bounding box center [26, 77] width 19 height 13
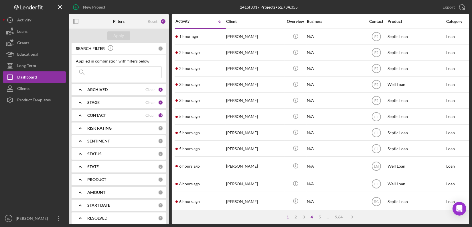
click at [311, 216] on div "4" at bounding box center [312, 217] width 8 height 5
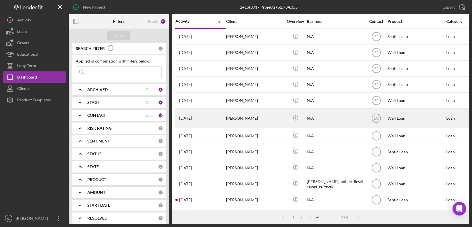
click at [245, 119] on div "[PERSON_NAME]" at bounding box center [254, 118] width 57 height 18
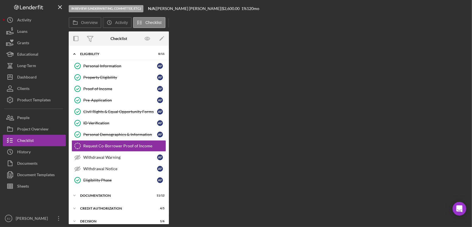
scroll to position [10, 0]
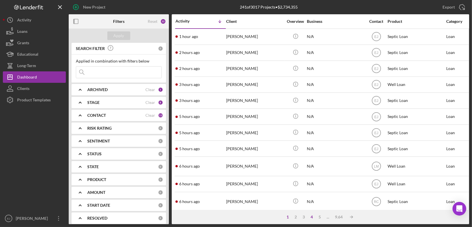
click at [310, 217] on div "4" at bounding box center [312, 217] width 8 height 5
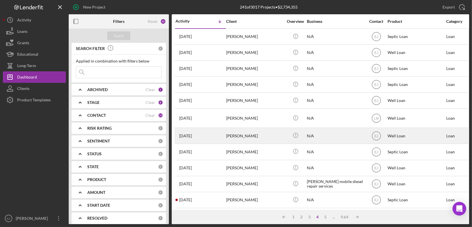
click at [260, 138] on div "[PERSON_NAME]" at bounding box center [254, 135] width 57 height 15
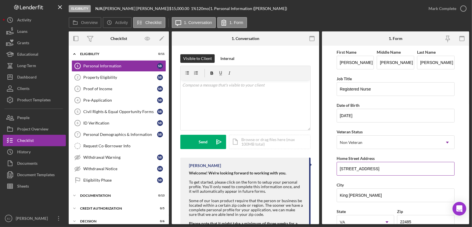
drag, startPoint x: 337, startPoint y: 169, endPoint x: 376, endPoint y: 169, distance: 38.3
click at [376, 169] on input "5470 Windsor Dr." at bounding box center [395, 169] width 118 height 14
click at [98, 76] on div "Property Eligibility" at bounding box center [120, 77] width 74 height 5
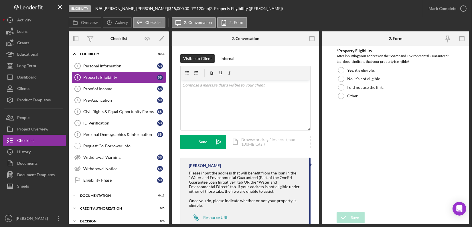
click at [319, 218] on div "Overview Internal Workflow Stage Eligibility Icon/Dropdown Arrow Archive (can u…" at bounding box center [269, 127] width 400 height 193
click at [217, 216] on div "Resource URL" at bounding box center [215, 218] width 25 height 5
click at [289, 142] on div "Icon/Document Browse or drag files here (max 100MB total) Tap to choose files o…" at bounding box center [270, 142] width 82 height 14
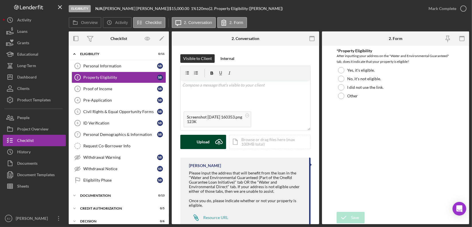
click at [213, 142] on icon "Icon/Upload" at bounding box center [219, 142] width 14 height 14
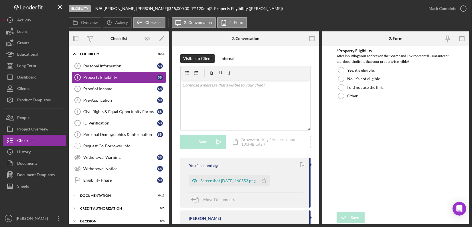
click at [338, 65] on div "*Property Eligibility After inputting your address on the "Water and Environmen…" at bounding box center [395, 75] width 118 height 52
click at [340, 69] on div at bounding box center [341, 70] width 6 height 6
click at [356, 218] on div "Save" at bounding box center [355, 217] width 8 height 11
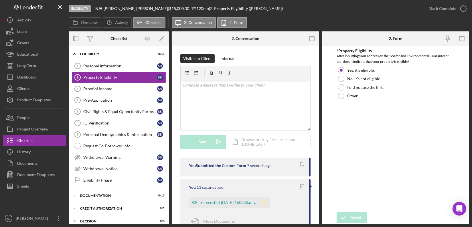
click at [267, 202] on polygon "button" at bounding box center [264, 202] width 5 height 5
click at [463, 5] on icon "button" at bounding box center [463, 8] width 14 height 14
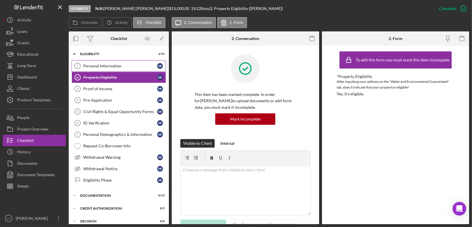
click at [120, 66] on div "Personal Information" at bounding box center [120, 66] width 74 height 5
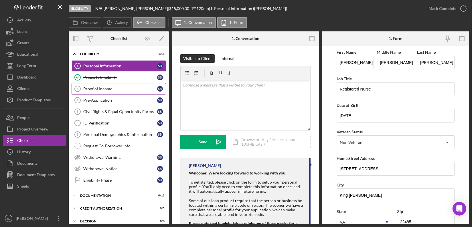
click at [107, 88] on div "Proof of Income" at bounding box center [120, 89] width 74 height 5
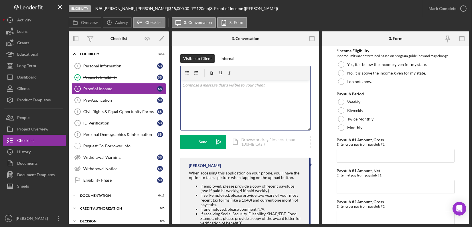
click at [205, 91] on div "v Color teal Color pink Remove color Add row above Add row below Add column bef…" at bounding box center [245, 105] width 130 height 50
paste div
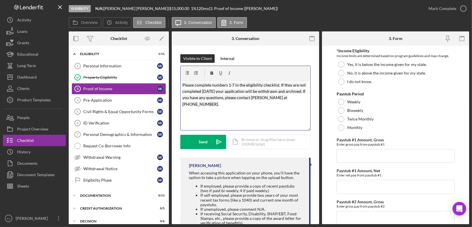
click at [229, 84] on mark "Please complete numbers 1-7 in the eligibility checklist. If they are not compl…" at bounding box center [244, 95] width 124 height 24
click at [182, 85] on div "v Color teal Color pink Remove color Add row above Add row below Add column bef…" at bounding box center [245, 105] width 130 height 50
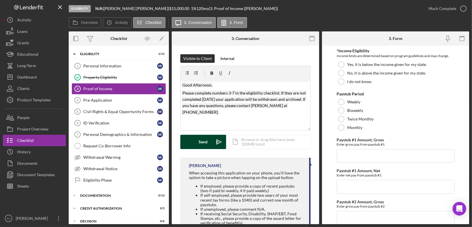
click at [195, 142] on button "Send Icon/icon-invite-send" at bounding box center [203, 142] width 46 height 14
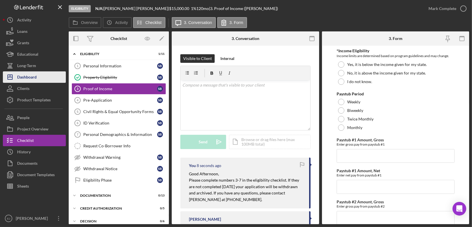
click at [35, 73] on div "Dashboard" at bounding box center [26, 77] width 19 height 13
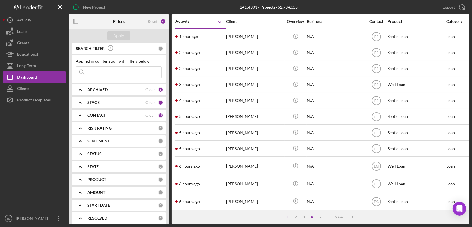
click at [311, 216] on div "4" at bounding box center [312, 217] width 8 height 5
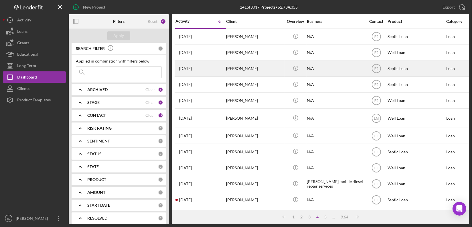
click at [234, 75] on div "[PERSON_NAME]" at bounding box center [254, 68] width 57 height 15
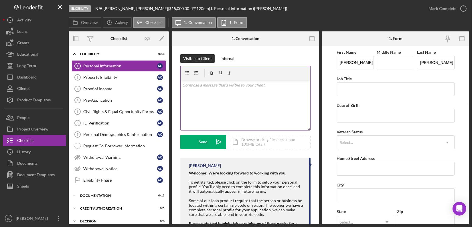
click at [229, 92] on div "v Color teal Color pink Remove color Add row above Add row below Add column bef…" at bounding box center [245, 105] width 130 height 50
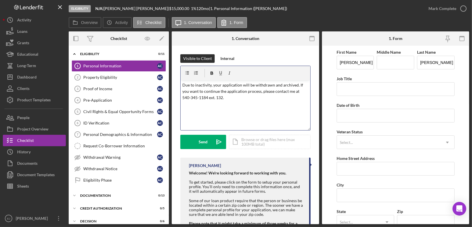
click at [229, 92] on p "Due to inactivity, your application will be withdrawn and archived. If you want…" at bounding box center [245, 91] width 126 height 19
click at [223, 99] on p "Due to inactivity, your application will be withdrawn and archived. If you want…" at bounding box center [245, 91] width 126 height 19
click at [292, 92] on p "Due to inactivity, your application will be withdrawn and archived. If you want…" at bounding box center [245, 91] width 126 height 19
click at [246, 100] on p "Due to inactivity, your application will be withdrawn and archived. If you want…" at bounding box center [245, 91] width 126 height 19
click at [181, 84] on div "v Color teal Color pink Remove color Add row above Add row below Add column bef…" at bounding box center [245, 105] width 130 height 50
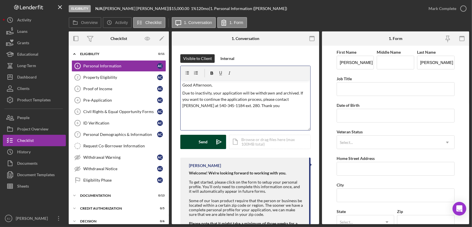
click at [212, 146] on icon "Icon/icon-invite-send" at bounding box center [219, 142] width 14 height 14
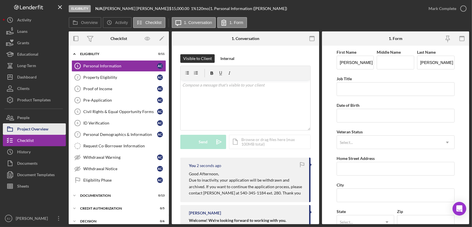
click at [44, 130] on div "Project Overview" at bounding box center [32, 130] width 31 height 13
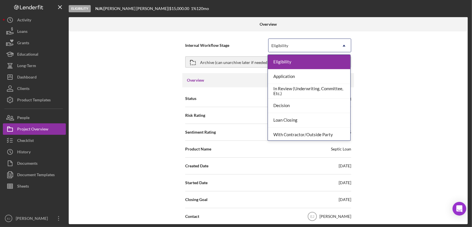
click at [343, 45] on icon "Icon/Dropdown Arrow" at bounding box center [344, 46] width 14 height 14
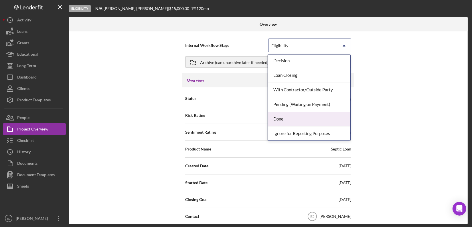
click at [331, 116] on div "Done" at bounding box center [309, 119] width 82 height 15
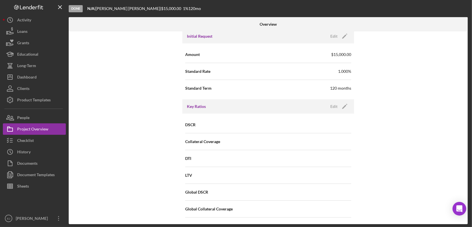
scroll to position [506, 0]
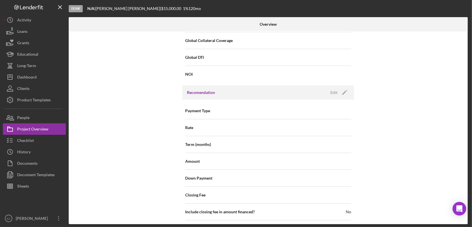
click at [468, 129] on div "Overview Internal Workflow Stage option Done, selected. Done Icon/Dropdown Arro…" at bounding box center [269, 120] width 400 height 207
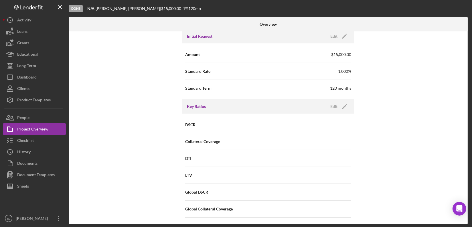
scroll to position [169, 0]
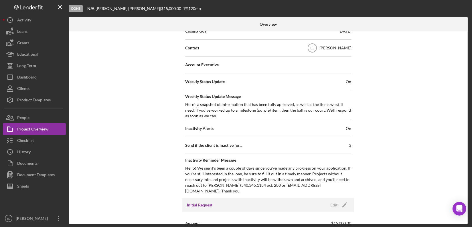
click at [468, 62] on div "Overview Internal Workflow Stage Done Icon/Dropdown Arrow Archive (can unarchiv…" at bounding box center [269, 120] width 400 height 207
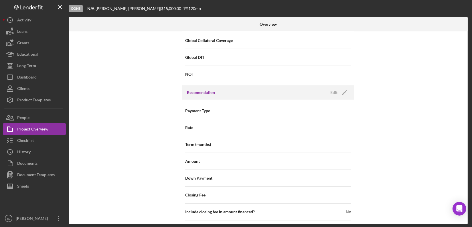
scroll to position [655, 0]
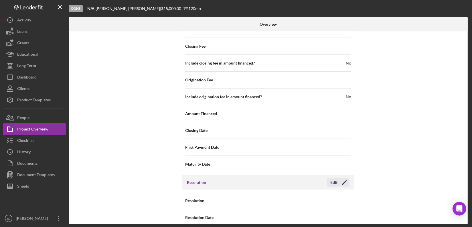
click at [332, 178] on div "Edit" at bounding box center [333, 182] width 7 height 9
click at [343, 194] on icon "Icon/Dropdown Arrow" at bounding box center [344, 201] width 14 height 14
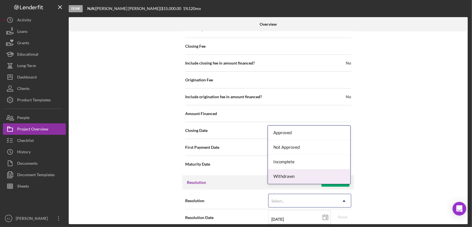
click at [331, 177] on div "Withdrawn" at bounding box center [309, 177] width 82 height 15
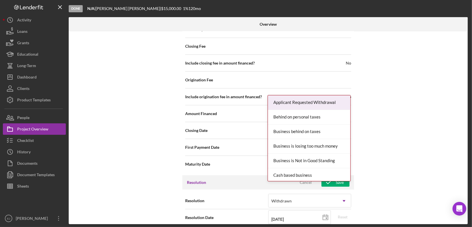
scroll to position [692, 0]
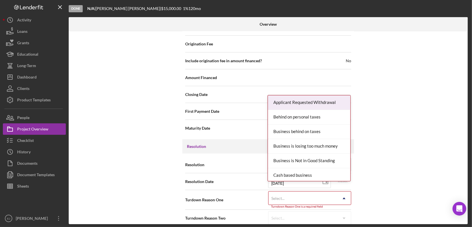
click at [340, 218] on div "Resolution Withdrawn Icon/Dropdown Arrow Resolution Date 08/11/2025 2025-08-11 …" at bounding box center [268, 192] width 172 height 76
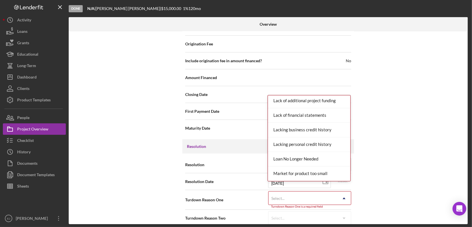
scroll to position [299, 0]
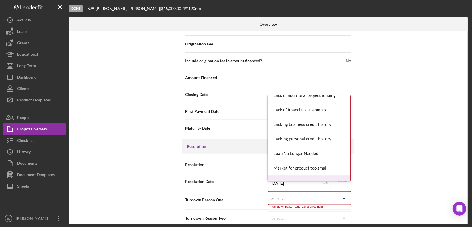
click at [338, 177] on div "Missing Documentation or Information" at bounding box center [309, 183] width 82 height 15
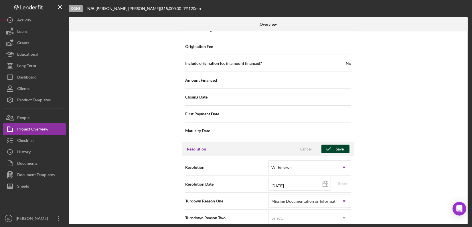
click at [332, 142] on icon "button" at bounding box center [328, 149] width 14 height 14
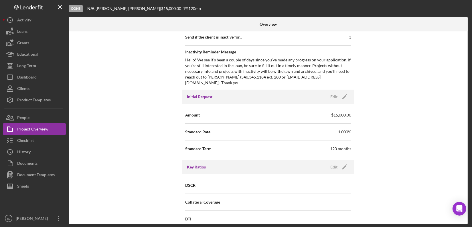
scroll to position [13, 0]
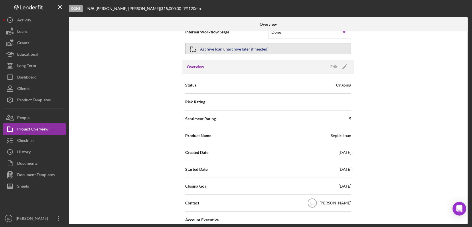
click at [234, 50] on div "Archive (can unarchive later if needed)" at bounding box center [234, 48] width 68 height 10
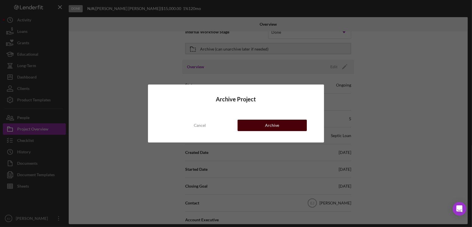
click at [284, 124] on button "Archive" at bounding box center [271, 125] width 69 height 11
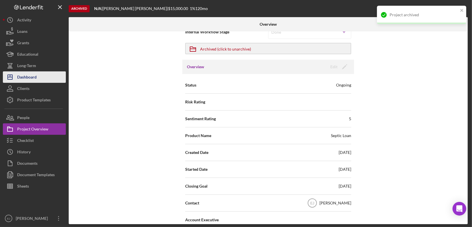
click at [31, 77] on div "Dashboard" at bounding box center [26, 77] width 19 height 13
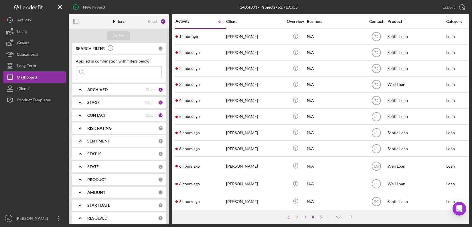
click at [312, 217] on div "4" at bounding box center [313, 217] width 8 height 5
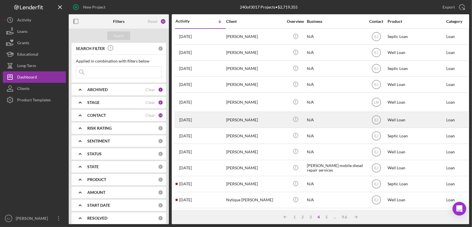
click at [252, 122] on div "[PERSON_NAME]" at bounding box center [254, 119] width 57 height 15
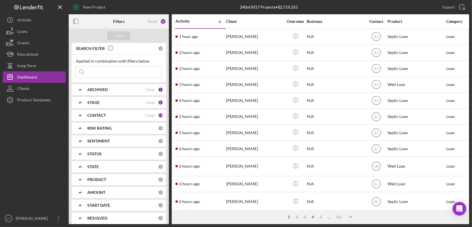
click at [314, 215] on div "4" at bounding box center [313, 217] width 8 height 5
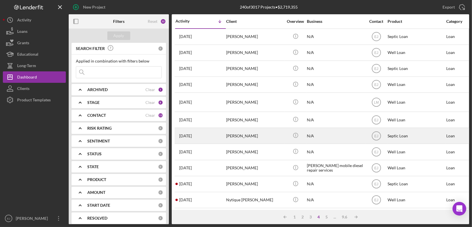
click at [242, 138] on div "[PERSON_NAME]" at bounding box center [254, 135] width 57 height 15
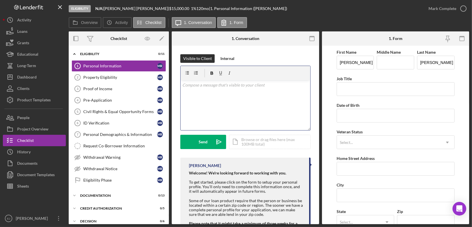
click at [221, 96] on div "v Color teal Color pink Remove color Add row above Add row below Add column bef…" at bounding box center [245, 105] width 130 height 50
click at [181, 85] on div "v Color teal Color pink Remove color Add row above Add row below Add column bef…" at bounding box center [245, 105] width 130 height 50
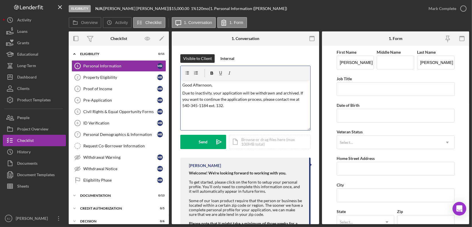
click at [222, 106] on p "Due to inactivity, your application will be withdrawn and archived. If you want…" at bounding box center [245, 99] width 126 height 19
click at [293, 100] on p "Due to inactivity, your application will be withdrawn and archived. If you want…" at bounding box center [245, 99] width 126 height 19
click at [243, 106] on p "Due to inactivity, your application will be withdrawn and archived. If you want…" at bounding box center [245, 99] width 126 height 19
click at [205, 143] on div "Send" at bounding box center [203, 142] width 9 height 14
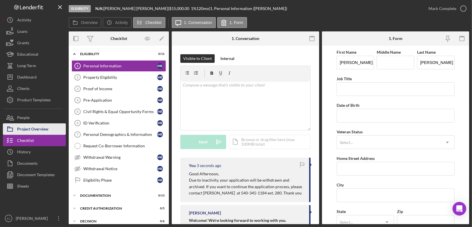
click at [33, 128] on div "Project Overview" at bounding box center [32, 130] width 31 height 13
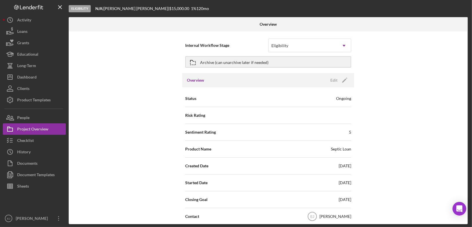
scroll to position [169, 0]
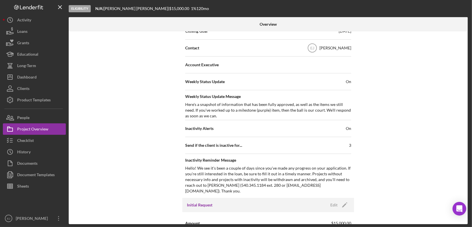
click at [465, 136] on div "Internal Workflow Stage Eligibility Icon/Dropdown Arrow Archive (can unarchive …" at bounding box center [268, 127] width 399 height 193
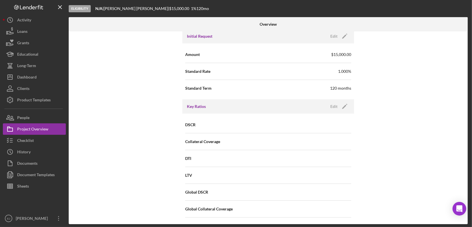
click at [466, 191] on div "Internal Workflow Stage Eligibility Icon/Dropdown Arrow Archive (can unarchive …" at bounding box center [268, 127] width 399 height 193
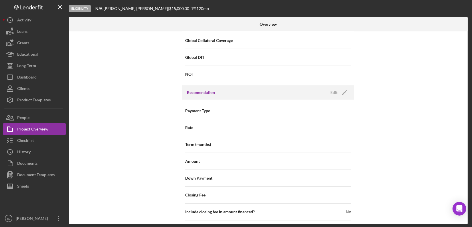
scroll to position [655, 0]
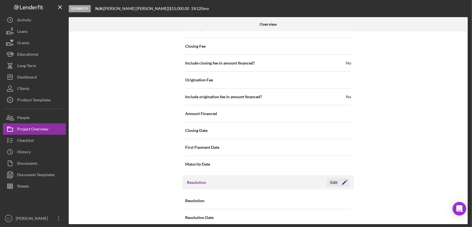
click at [335, 178] on div "Edit" at bounding box center [333, 182] width 7 height 9
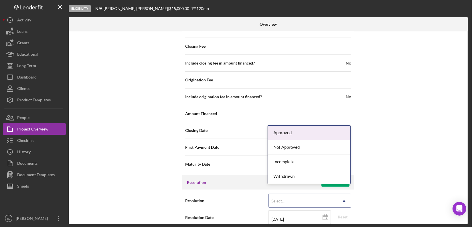
click at [342, 194] on icon "Icon/Dropdown Arrow" at bounding box center [344, 201] width 14 height 14
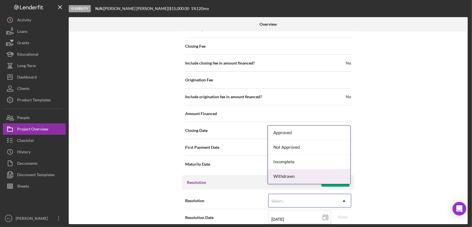
click at [343, 180] on div "Withdrawn" at bounding box center [309, 177] width 82 height 15
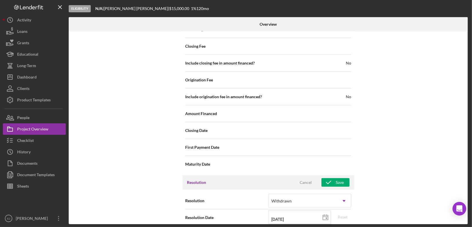
scroll to position [692, 0]
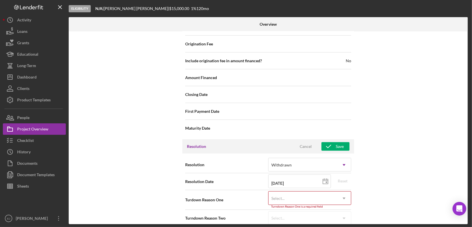
click at [347, 218] on div "Internal Workflow Stage Eligibility Icon/Dropdown Arrow Archive (can unarchive …" at bounding box center [268, 127] width 399 height 193
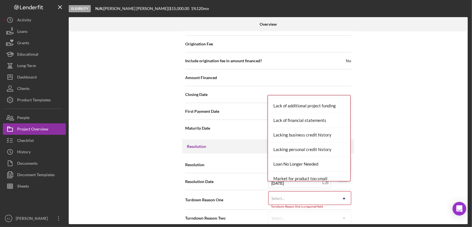
scroll to position [299, 0]
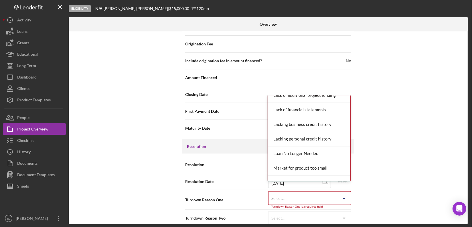
click at [351, 172] on div "Resolution Withdrawn Icon/Dropdown Arrow Resolution Date 08/11/2025 2025-08-11 …" at bounding box center [268, 192] width 172 height 76
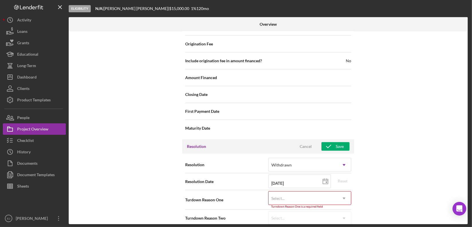
click at [347, 192] on icon "Icon/Dropdown Arrow" at bounding box center [344, 199] width 14 height 14
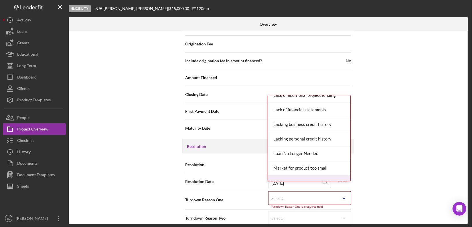
click at [340, 176] on div "Missing Documentation or Information" at bounding box center [309, 183] width 82 height 15
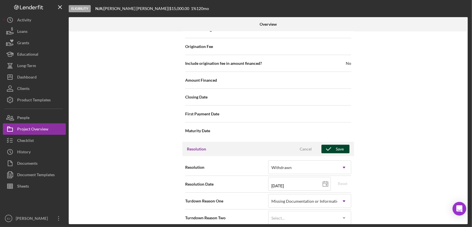
click at [342, 145] on div "Save" at bounding box center [339, 149] width 8 height 9
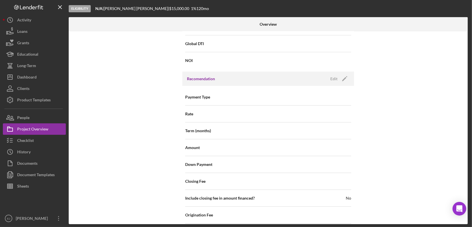
scroll to position [351, 0]
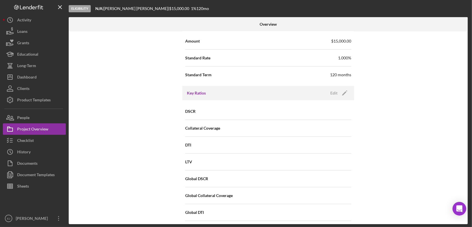
click at [467, 81] on div "Overview Internal Workflow Stage Eligibility Icon/Dropdown Arrow Archive (can u…" at bounding box center [269, 120] width 400 height 207
click at [467, 80] on div "Overview Internal Workflow Stage Eligibility Icon/Dropdown Arrow Archive (can u…" at bounding box center [269, 120] width 400 height 207
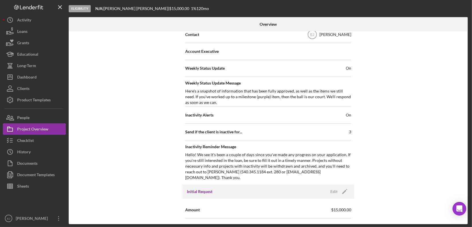
click at [467, 57] on div "Overview Internal Workflow Stage Eligibility Icon/Dropdown Arrow Archive (can u…" at bounding box center [269, 120] width 400 height 207
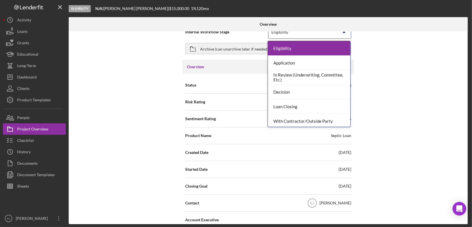
click at [343, 33] on icon "Icon/Dropdown Arrow" at bounding box center [344, 32] width 14 height 14
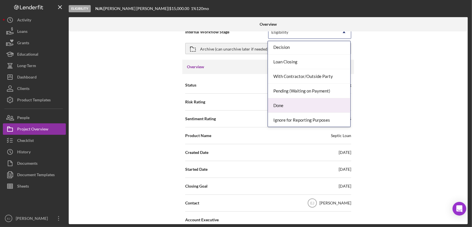
click at [331, 107] on div "Done" at bounding box center [309, 105] width 82 height 15
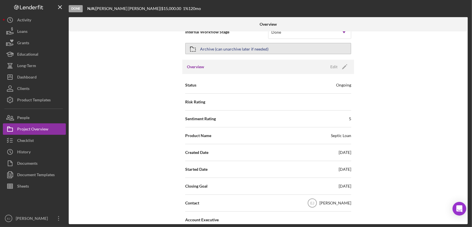
click at [191, 46] on icon "button" at bounding box center [193, 49] width 14 height 14
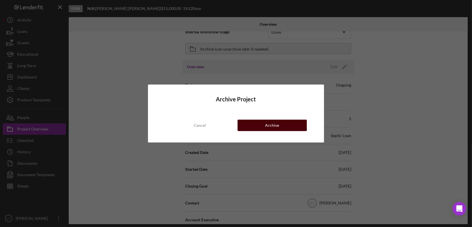
click at [293, 126] on button "Archive" at bounding box center [271, 125] width 69 height 11
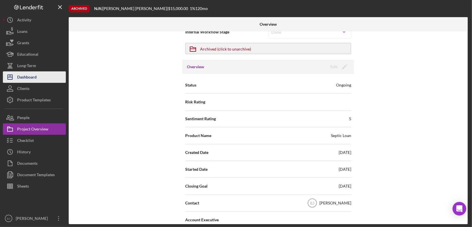
click at [51, 73] on button "Icon/Dashboard Dashboard" at bounding box center [34, 76] width 63 height 11
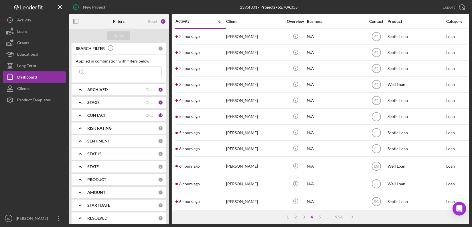
click at [311, 218] on div "4" at bounding box center [312, 217] width 8 height 5
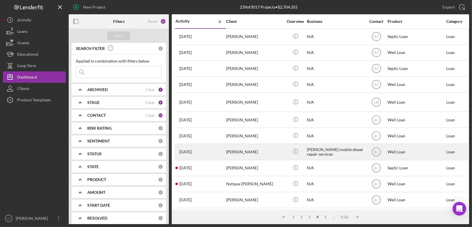
click at [235, 150] on div "[PERSON_NAME]" at bounding box center [254, 151] width 57 height 15
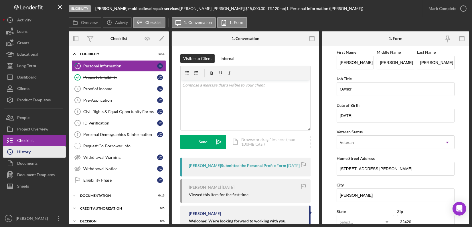
click at [21, 152] on div "History" at bounding box center [23, 152] width 13 height 13
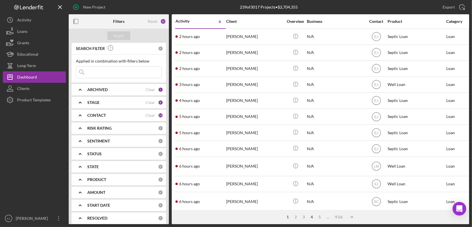
click at [313, 218] on div "4" at bounding box center [312, 217] width 8 height 5
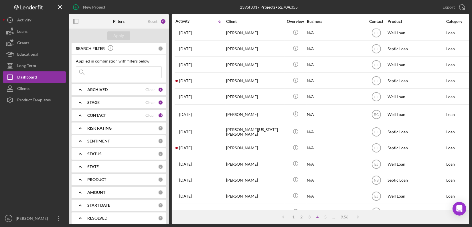
scroll to position [233, 0]
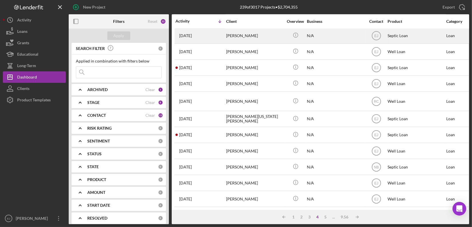
click at [239, 36] on div "[PERSON_NAME]" at bounding box center [254, 35] width 57 height 15
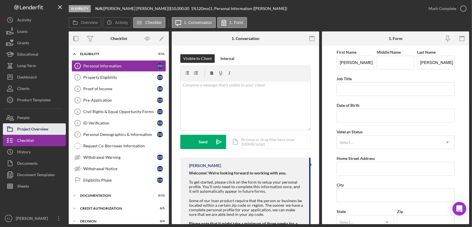
click at [37, 131] on div "Project Overview" at bounding box center [32, 130] width 31 height 13
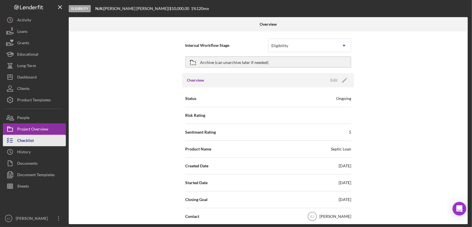
click at [33, 143] on div "Checklist" at bounding box center [25, 141] width 17 height 13
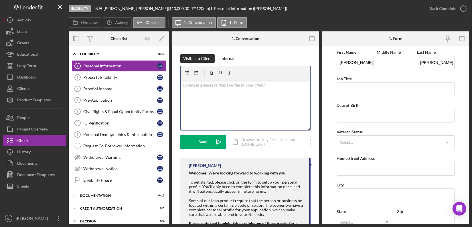
click at [239, 90] on div "v Color teal Color pink Remove color Add row above Add row below Add column bef…" at bounding box center [245, 105] width 130 height 50
click at [182, 84] on p "Due to inactivity, your application will be withdrawn and archived. If you want…" at bounding box center [245, 91] width 126 height 19
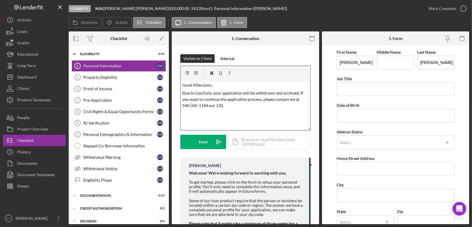
click at [222, 106] on p "Due to inactivity, your application will be withdrawn and archived. If you want…" at bounding box center [245, 99] width 126 height 19
click at [232, 107] on p "Due to inactivity, your application will be withdrawn and archived. If you want…" at bounding box center [245, 99] width 126 height 19
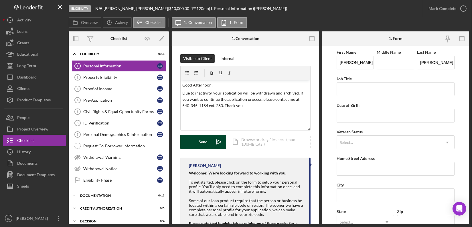
click at [203, 143] on div "Send" at bounding box center [203, 142] width 9 height 14
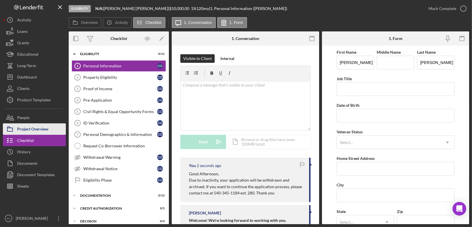
click at [48, 133] on div "Project Overview" at bounding box center [32, 130] width 31 height 13
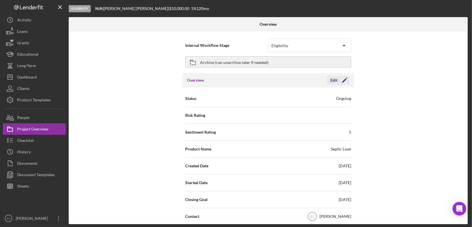
click at [333, 79] on div "Edit" at bounding box center [333, 80] width 7 height 9
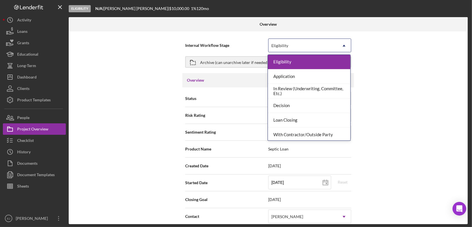
click at [341, 46] on icon "Icon/Dropdown Arrow" at bounding box center [344, 46] width 14 height 14
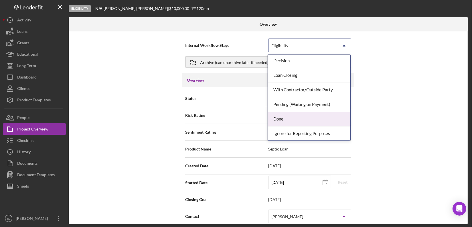
click at [322, 118] on div "Done" at bounding box center [309, 119] width 82 height 15
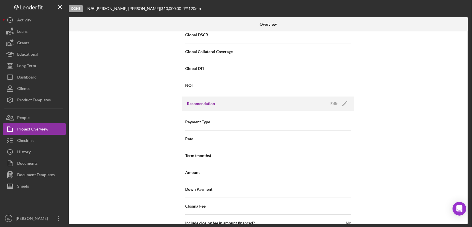
scroll to position [672, 0]
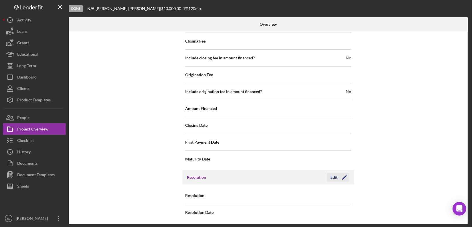
click at [328, 176] on button "Edit Icon/Edit" at bounding box center [338, 177] width 23 height 9
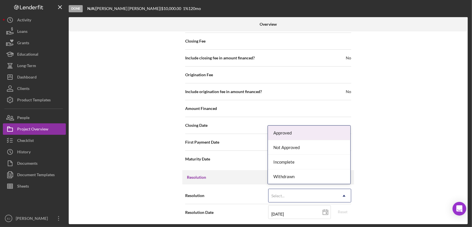
click at [346, 194] on icon "Icon/Dropdown Arrow" at bounding box center [344, 196] width 14 height 14
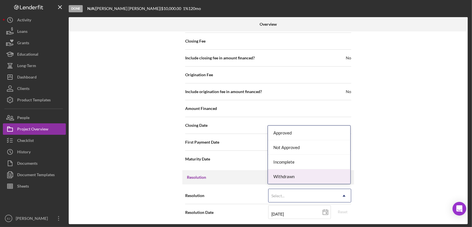
click at [333, 178] on div "Withdrawn" at bounding box center [309, 177] width 82 height 15
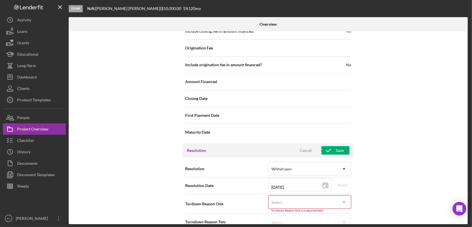
scroll to position [708, 0]
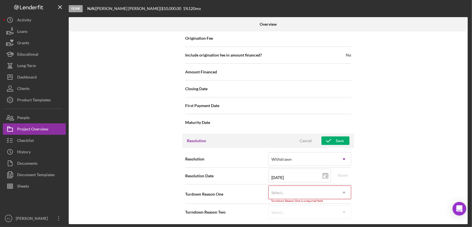
click at [344, 191] on icon "Icon/Dropdown Arrow" at bounding box center [344, 193] width 14 height 14
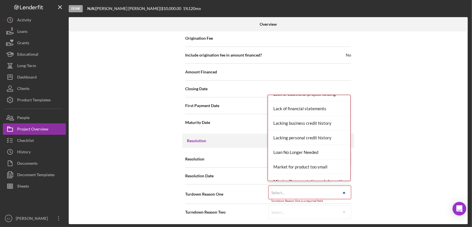
scroll to position [375, 0]
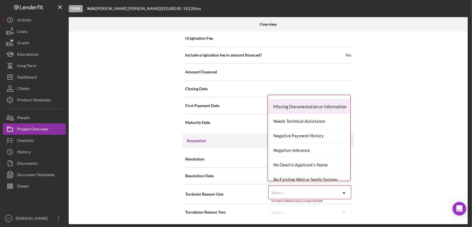
click at [331, 108] on div "Missing Documentation or Information" at bounding box center [309, 107] width 82 height 15
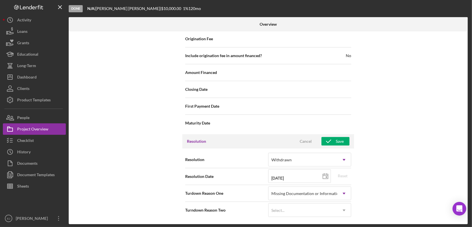
scroll to position [706, 0]
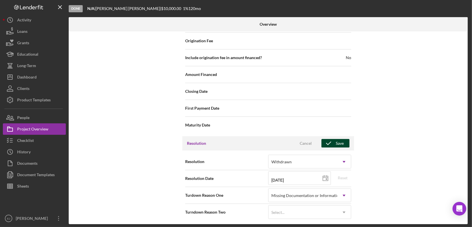
click at [345, 141] on button "Save" at bounding box center [335, 143] width 28 height 9
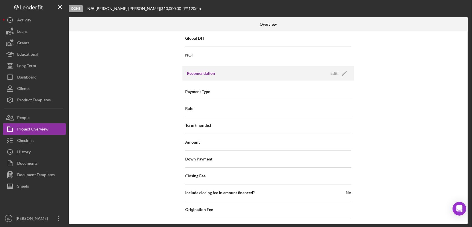
scroll to position [368, 0]
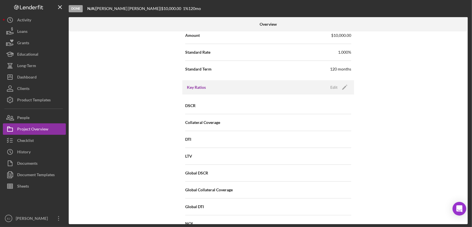
click at [466, 102] on div "Internal Workflow Stage Done Icon/Dropdown Arrow Archive (can unarchive later i…" at bounding box center [268, 127] width 399 height 193
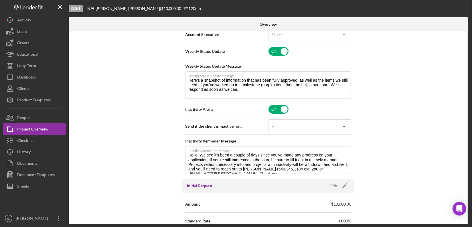
scroll to position [30, 0]
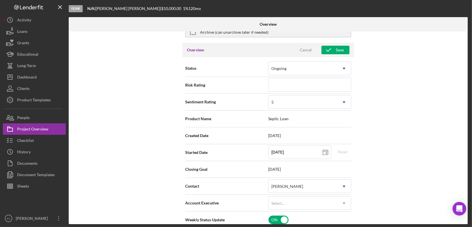
click at [465, 31] on div "Internal Workflow Stage Done Icon/Dropdown Arrow Archive (can unarchive later i…" at bounding box center [268, 127] width 399 height 193
click at [339, 48] on div "Save" at bounding box center [339, 50] width 8 height 9
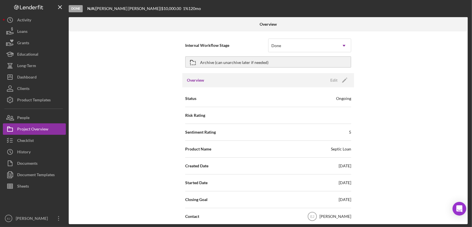
scroll to position [0, 0]
click at [196, 60] on icon "button" at bounding box center [193, 62] width 14 height 14
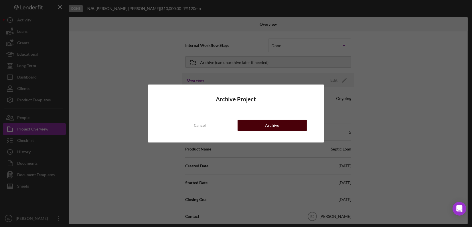
click at [265, 126] on button "Archive" at bounding box center [271, 125] width 69 height 11
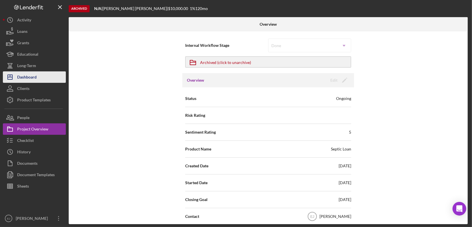
click at [36, 75] on div "Dashboard" at bounding box center [26, 77] width 19 height 13
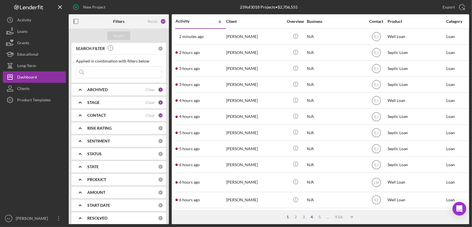
click at [311, 216] on div "4" at bounding box center [312, 217] width 8 height 5
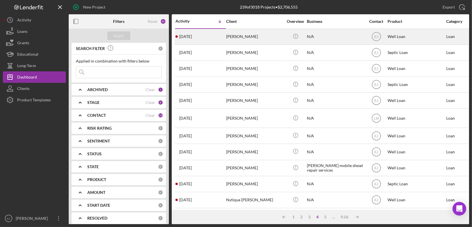
click at [232, 39] on div "Steven Stone" at bounding box center [254, 36] width 57 height 15
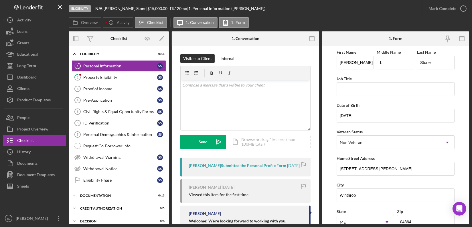
click at [335, 170] on form "First Name Steven Middle Name L Last Name Stone Job Title Date of Birth 06/08/1…" at bounding box center [395, 135] width 147 height 179
drag, startPoint x: 338, startPoint y: 169, endPoint x: 368, endPoint y: 169, distance: 29.5
click at [368, 169] on input "40 Soper Rd" at bounding box center [395, 169] width 118 height 14
click at [117, 78] on div "Property Eligibility" at bounding box center [120, 77] width 74 height 5
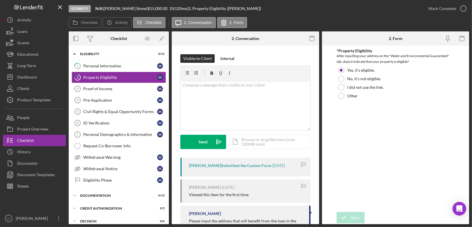
scroll to position [64, 0]
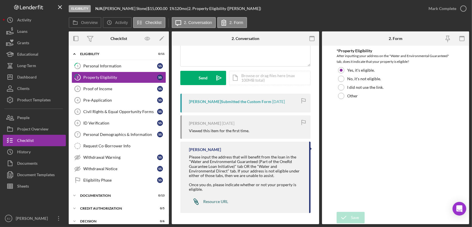
click at [226, 202] on div "Resource URL" at bounding box center [215, 202] width 25 height 5
click at [275, 78] on div "Icon/Document Browse or drag files here (max 100MB total) Tap to choose files o…" at bounding box center [270, 78] width 82 height 14
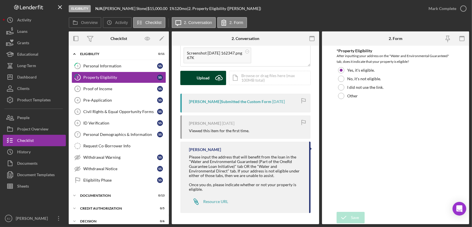
click at [200, 78] on div "Upload" at bounding box center [203, 78] width 13 height 14
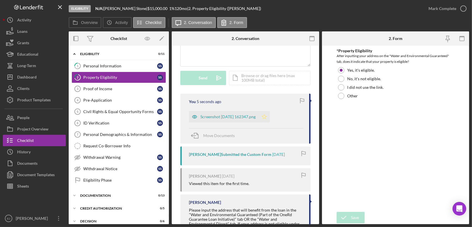
click at [270, 120] on icon "Icon/Star" at bounding box center [263, 116] width 11 height 11
click at [465, 9] on icon "button" at bounding box center [463, 8] width 14 height 14
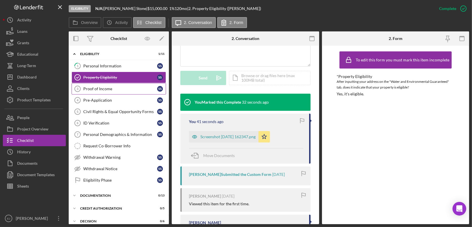
click at [101, 88] on div "Proof of Income" at bounding box center [120, 89] width 74 height 5
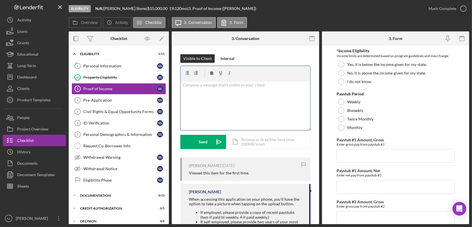
click at [226, 90] on div "v Color teal Color pink Remove color Add row above Add row below Add column bef…" at bounding box center [245, 105] width 130 height 50
click at [289, 86] on p "Good Afternoon," at bounding box center [245, 85] width 126 height 6
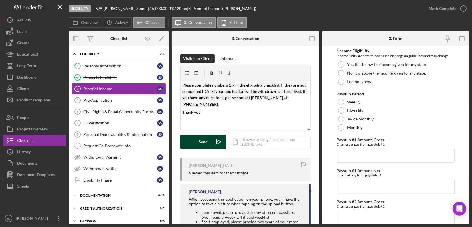
click at [212, 140] on icon "Icon/icon-invite-send" at bounding box center [219, 142] width 14 height 14
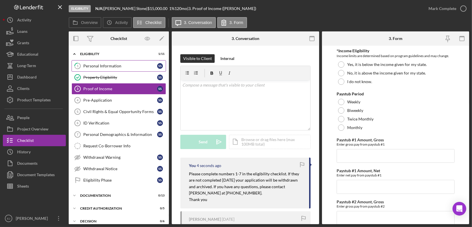
click at [114, 66] on div "Personal Information" at bounding box center [120, 66] width 74 height 5
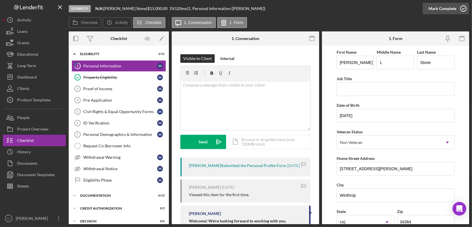
click at [463, 12] on icon "button" at bounding box center [463, 8] width 14 height 14
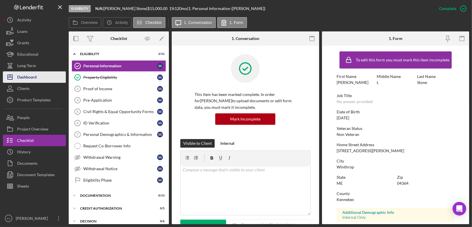
click at [33, 82] on div "Dashboard" at bounding box center [26, 77] width 19 height 13
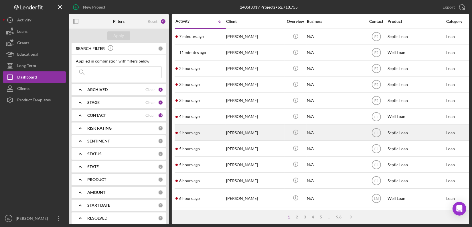
drag, startPoint x: 468, startPoint y: 30, endPoint x: 331, endPoint y: 126, distance: 167.3
click at [331, 126] on div "Activity Icon/Table Sort Arrow Client Overview Business Contact Product Categor…" at bounding box center [320, 112] width 297 height 196
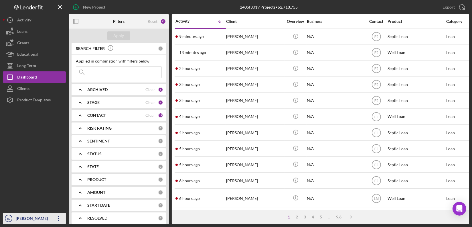
click at [18, 218] on div "[PERSON_NAME]" at bounding box center [32, 219] width 37 height 13
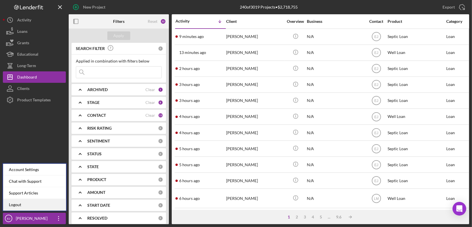
click at [19, 206] on link "Logout" at bounding box center [34, 205] width 63 height 12
